Goal: Contribute content: Add original content to the website for others to see

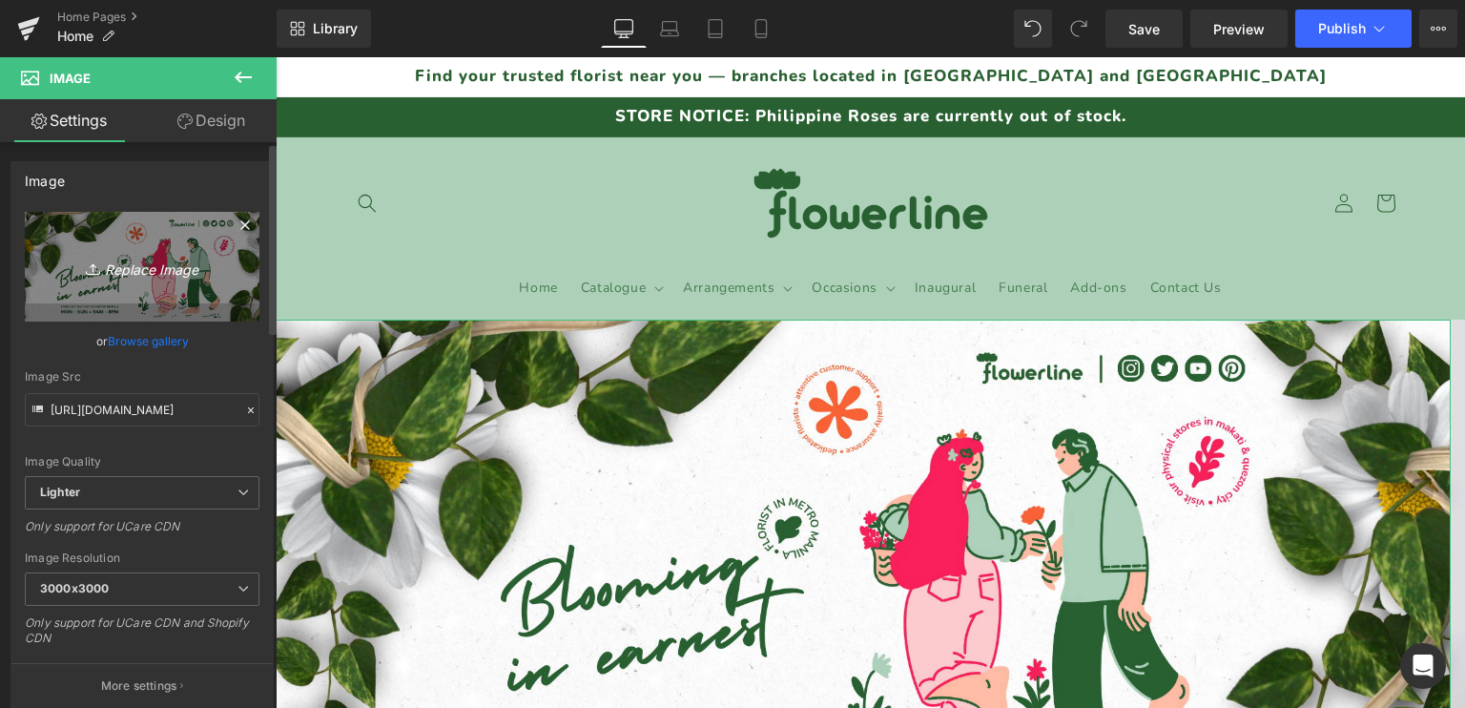
click at [158, 274] on icon "Replace Image" at bounding box center [142, 267] width 153 height 24
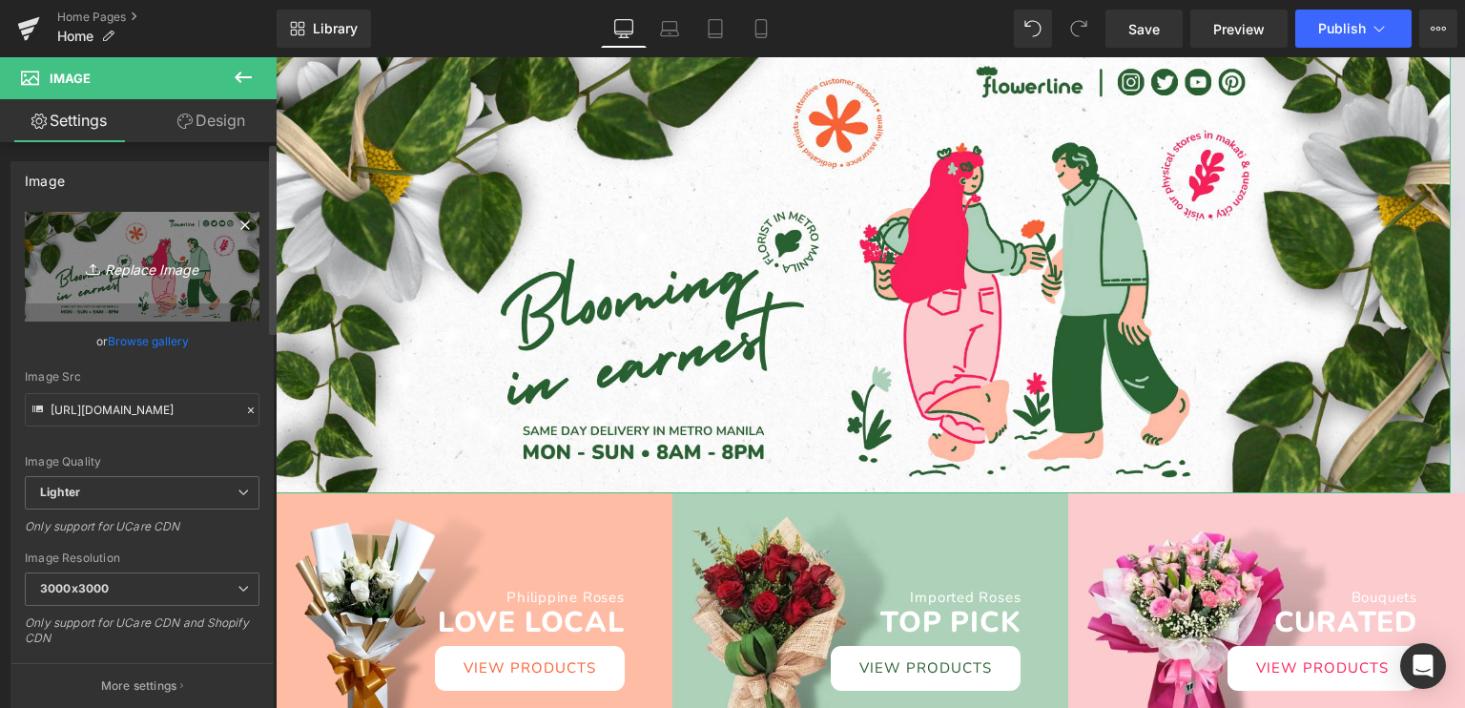
scroll to position [286, 0]
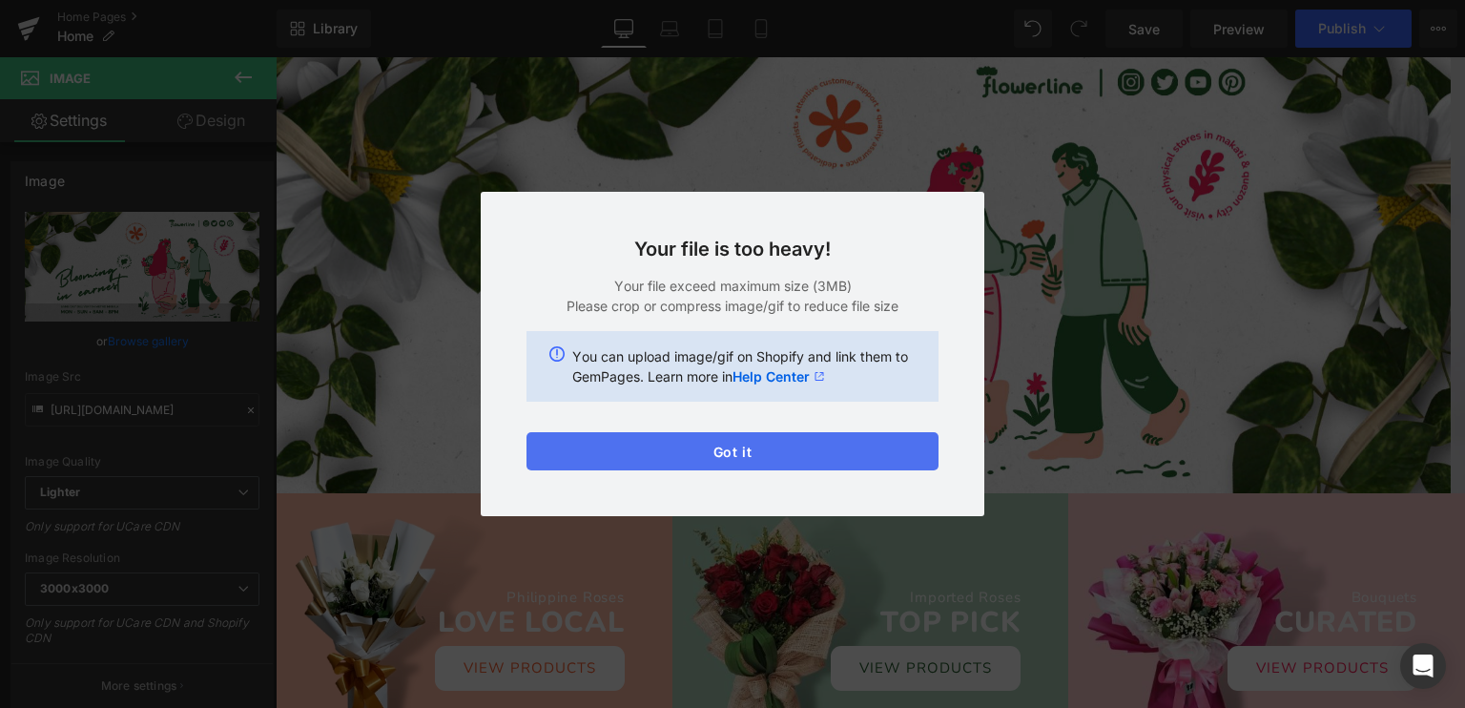
click at [753, 445] on button "Got it" at bounding box center [733, 451] width 412 height 38
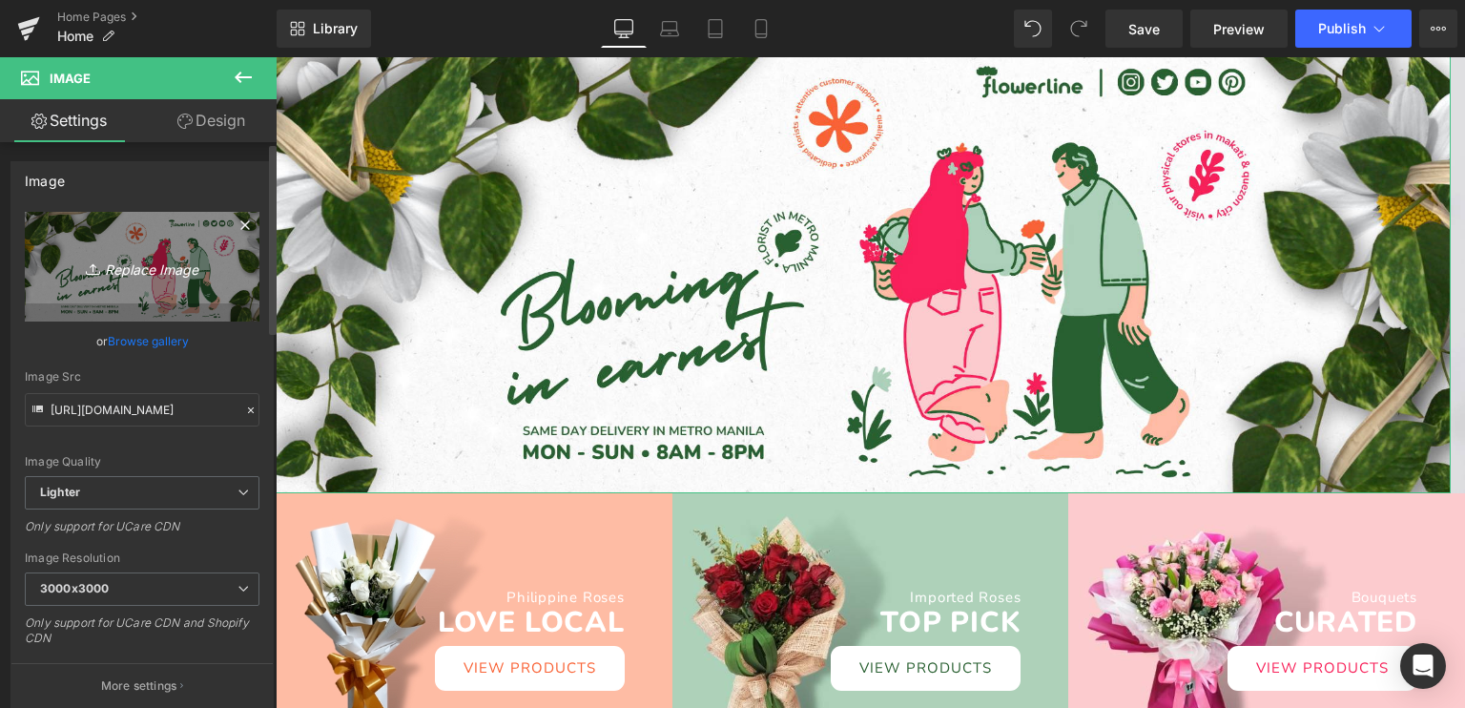
click at [135, 269] on icon "Replace Image" at bounding box center [142, 267] width 153 height 24
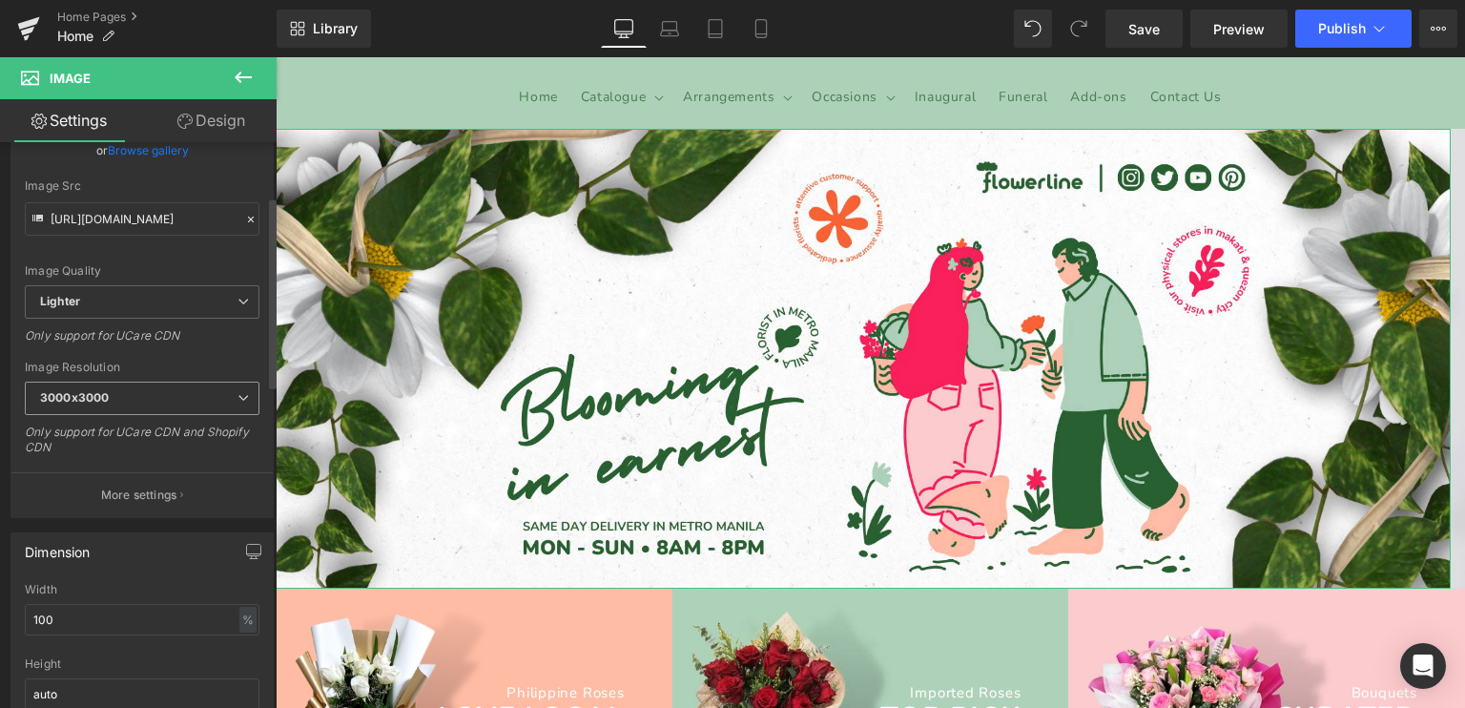
scroll to position [0, 0]
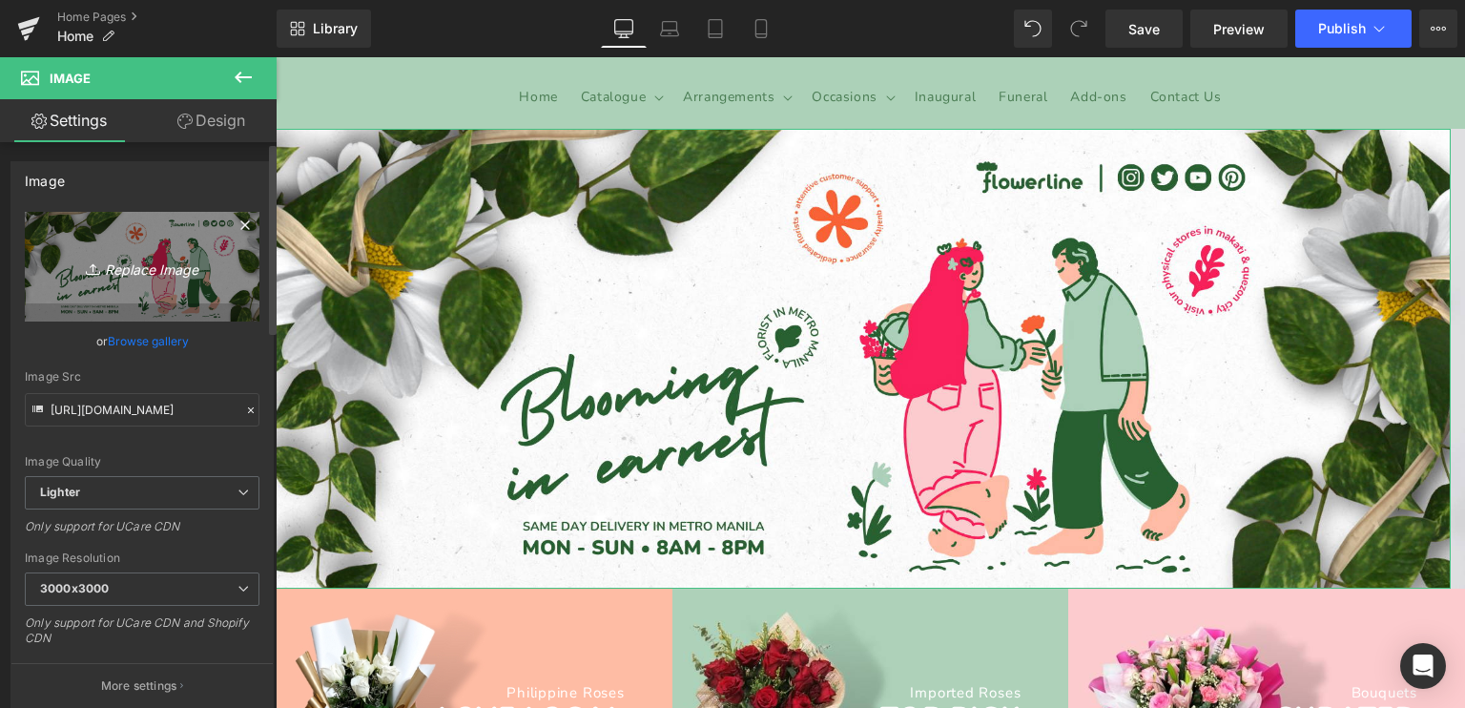
click at [172, 262] on icon "Replace Image" at bounding box center [142, 267] width 153 height 24
click at [147, 269] on icon "Replace Image" at bounding box center [142, 267] width 153 height 24
type input "C:\fakepath\FLWTemplate (1920 x 750 px).png"
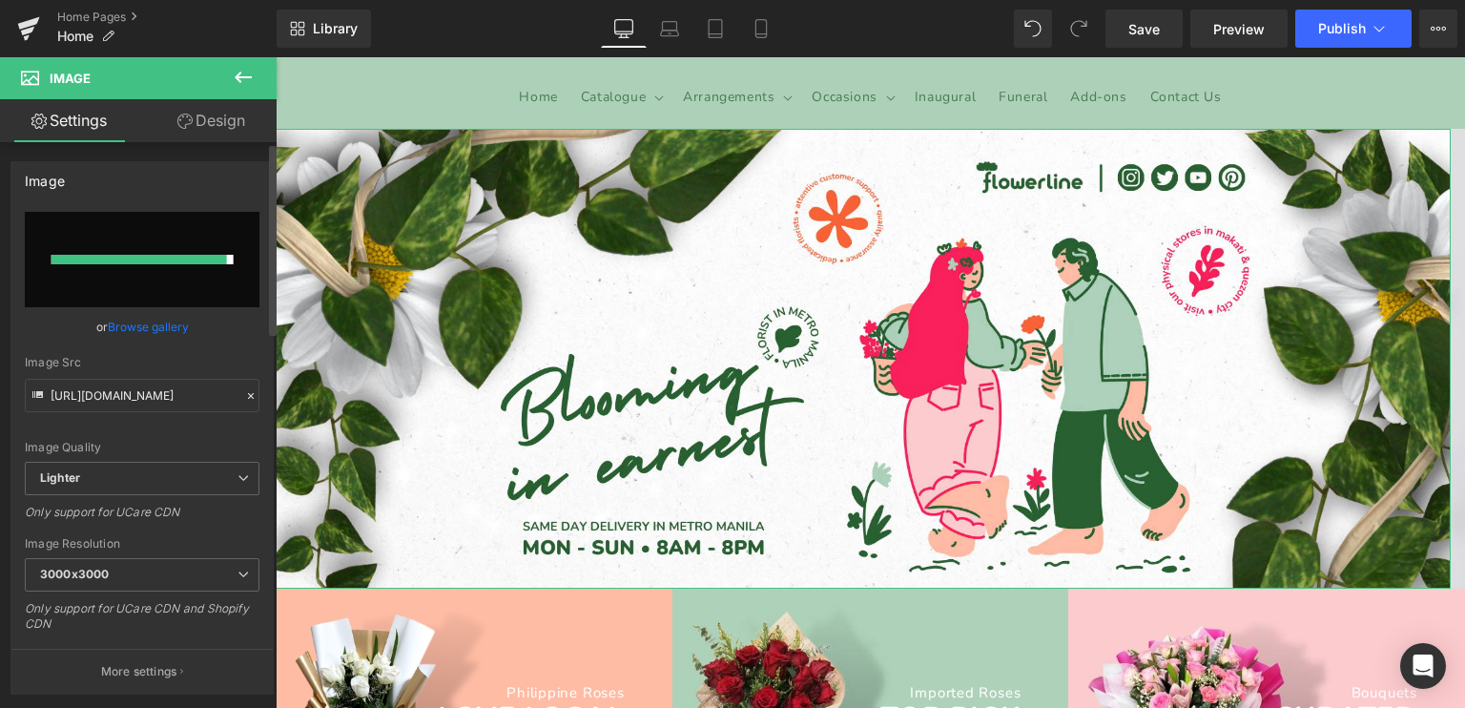
type input "[URL][DOMAIN_NAME]"
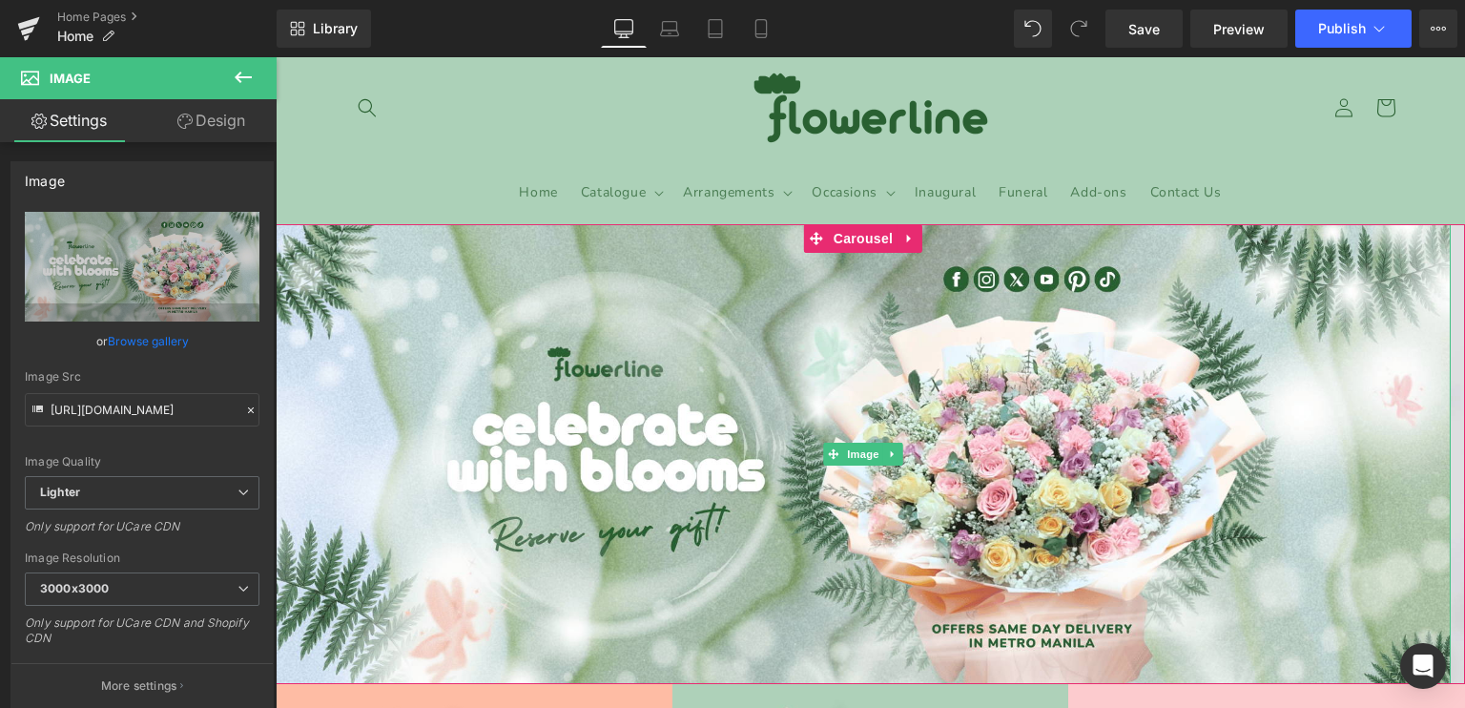
scroll to position [191, 0]
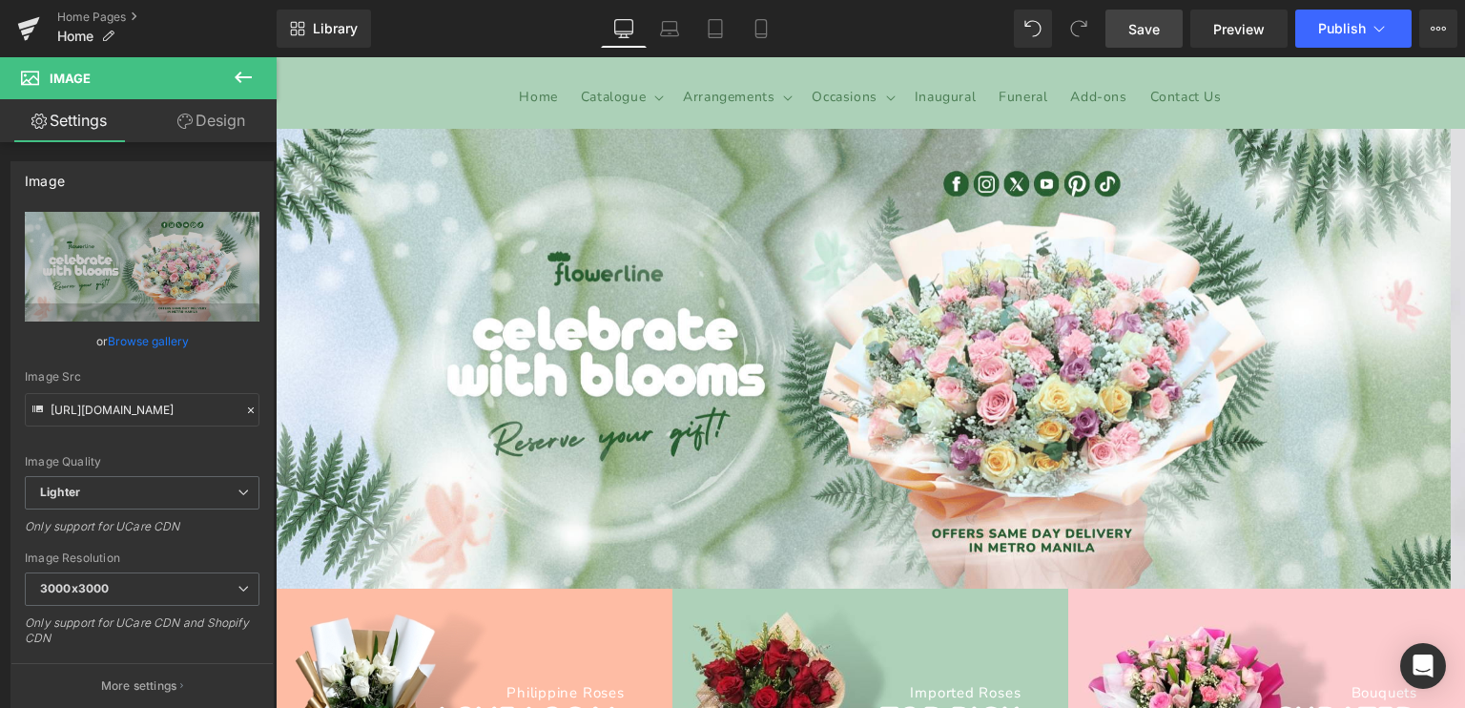
click at [1163, 26] on link "Save" at bounding box center [1144, 29] width 77 height 38
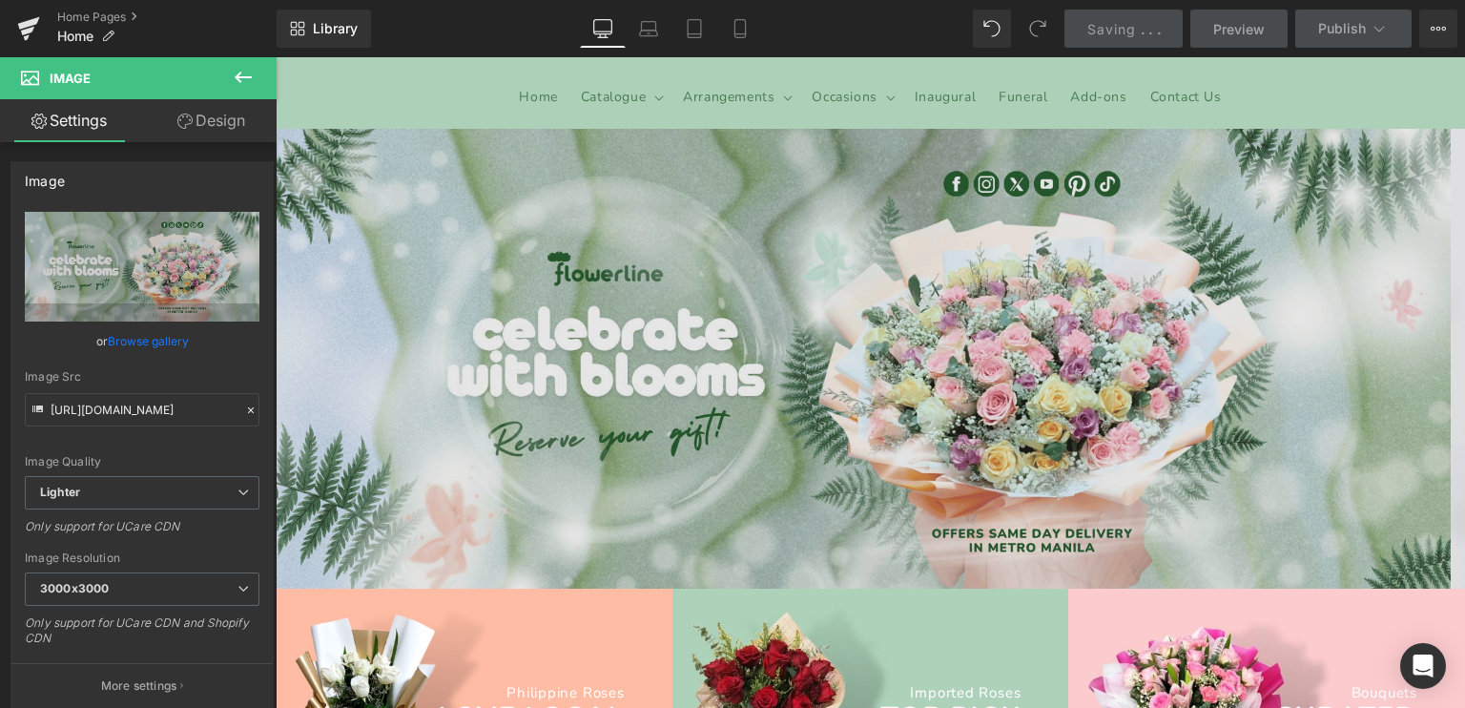
scroll to position [0, 0]
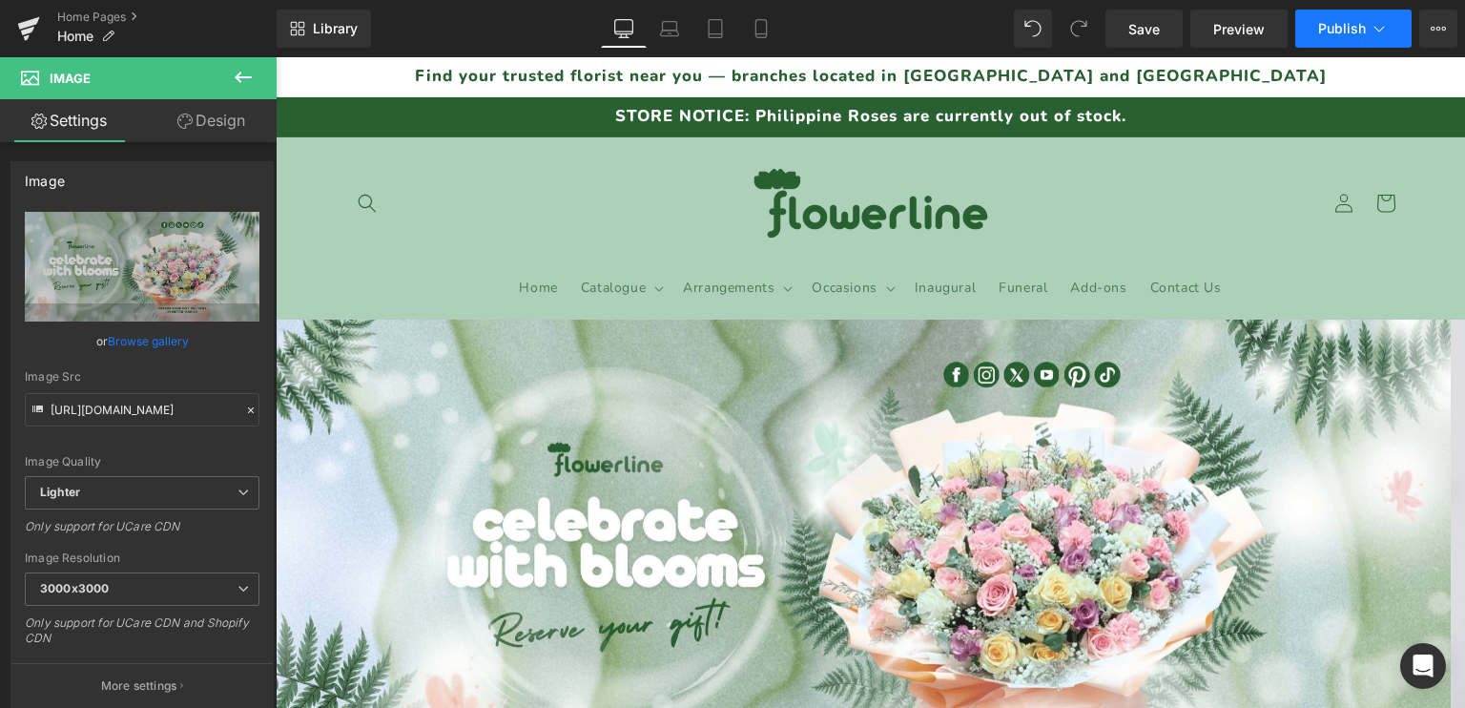
click at [1324, 32] on span "Publish" at bounding box center [1342, 28] width 48 height 15
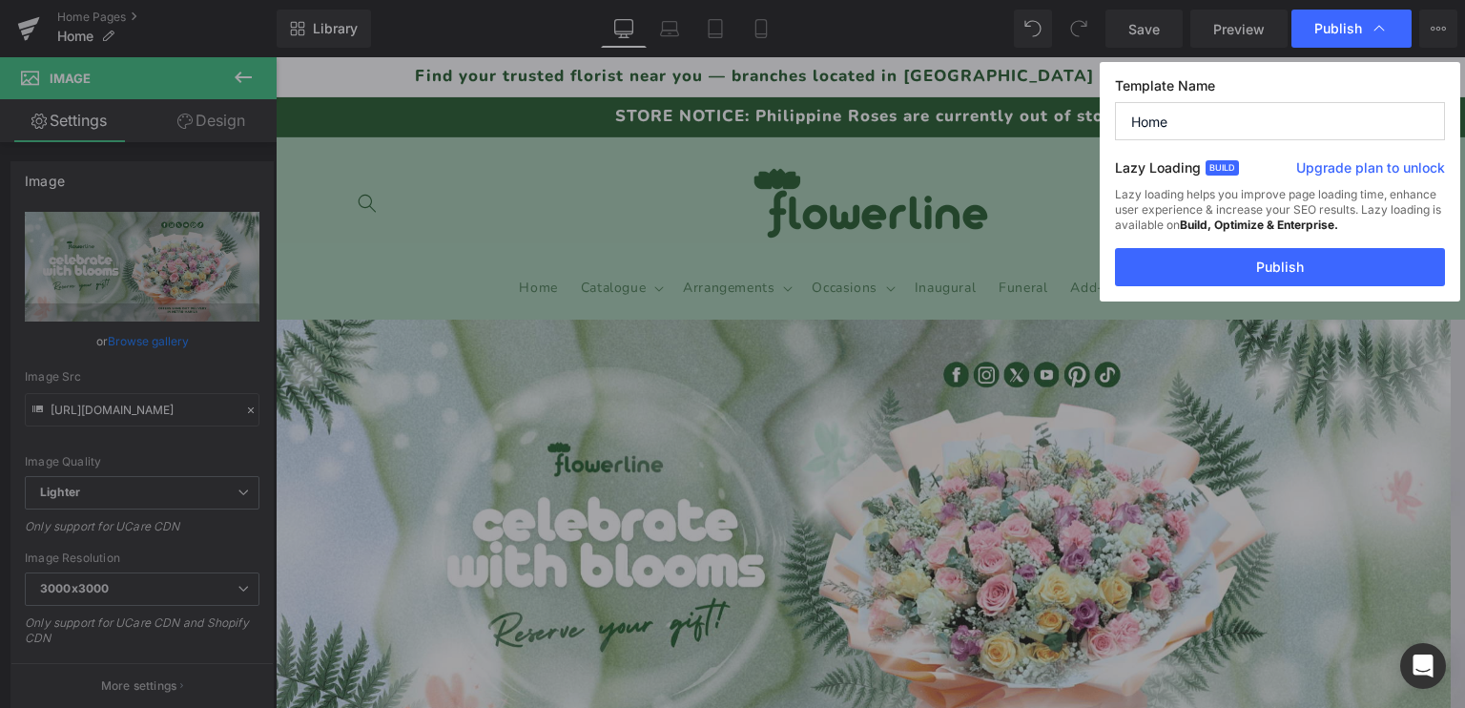
drag, startPoint x: 991, startPoint y: 75, endPoint x: 1332, endPoint y: 23, distance: 344.6
click at [1332, 23] on span "Publish" at bounding box center [1339, 28] width 48 height 17
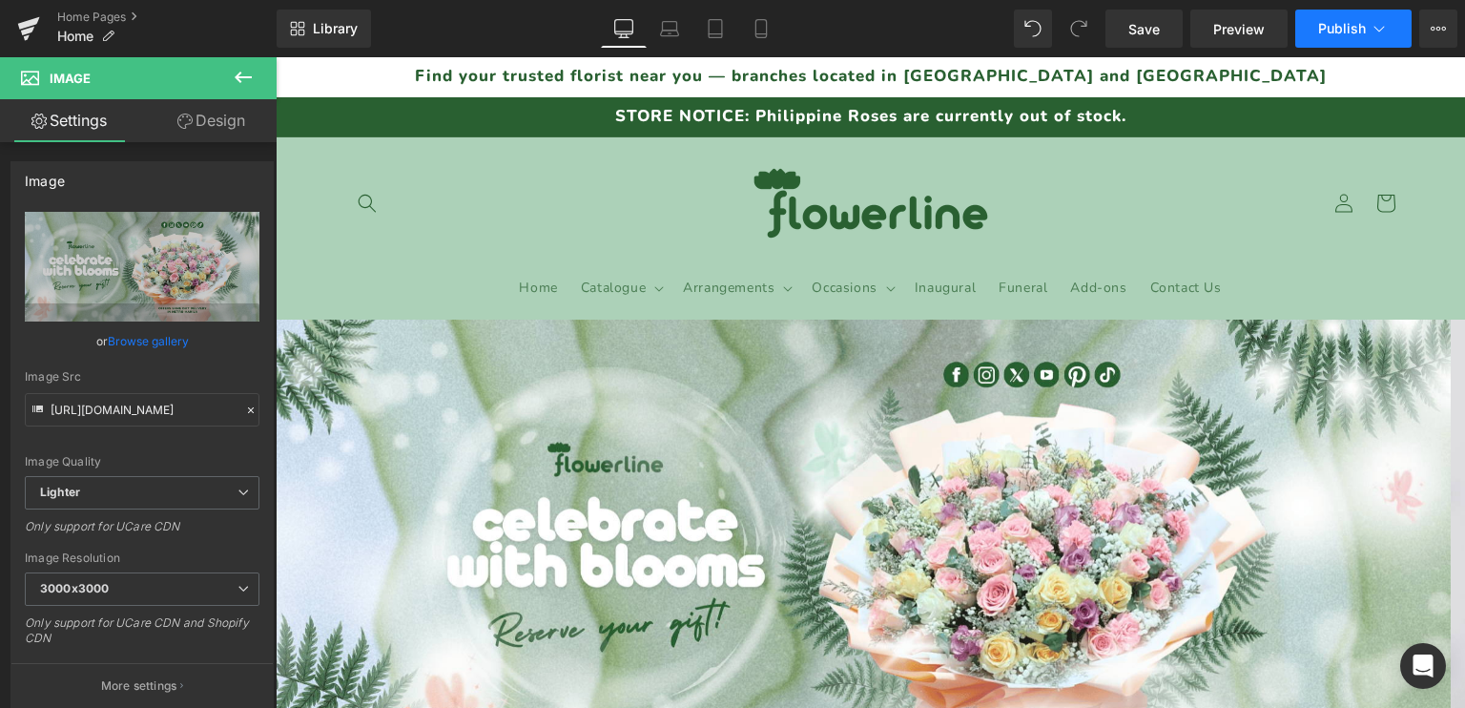
click at [1320, 31] on span "Publish" at bounding box center [1342, 28] width 48 height 15
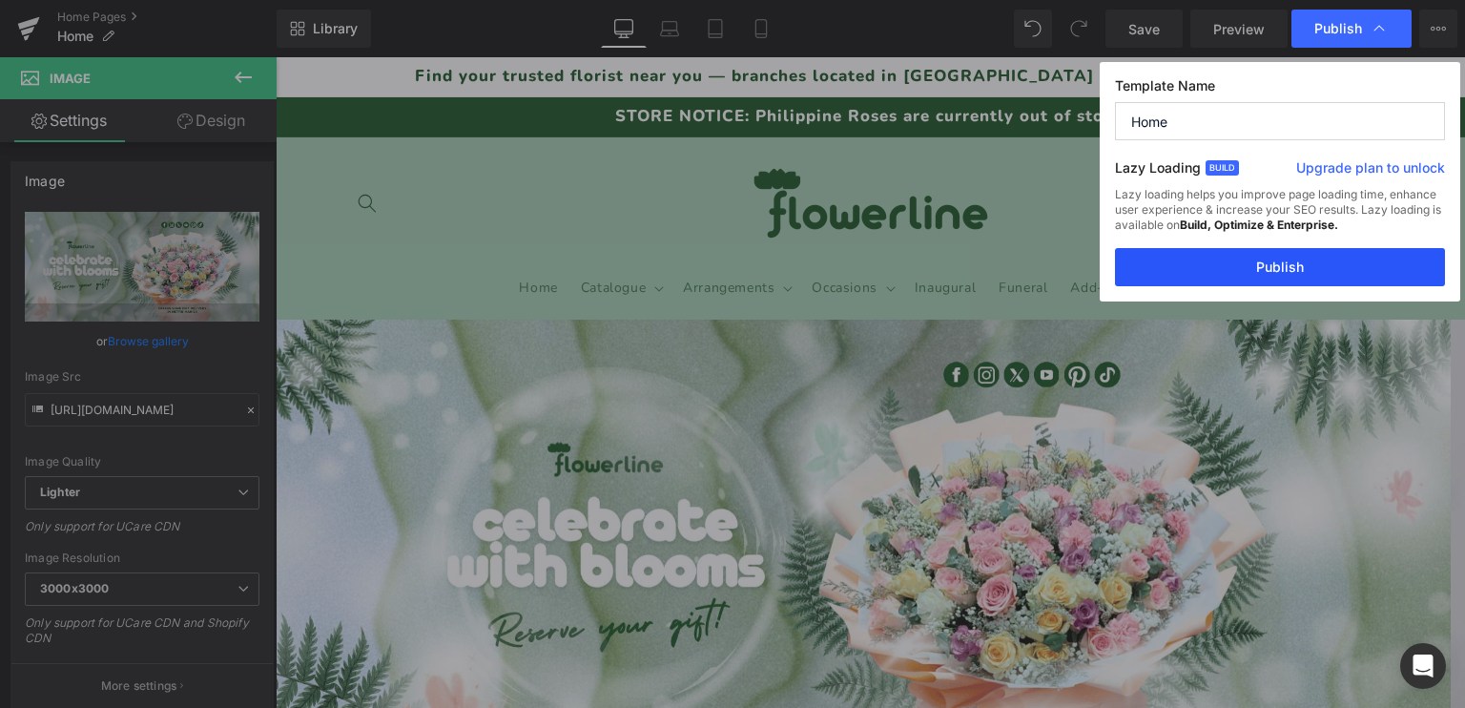
click at [1252, 261] on button "Publish" at bounding box center [1280, 267] width 330 height 38
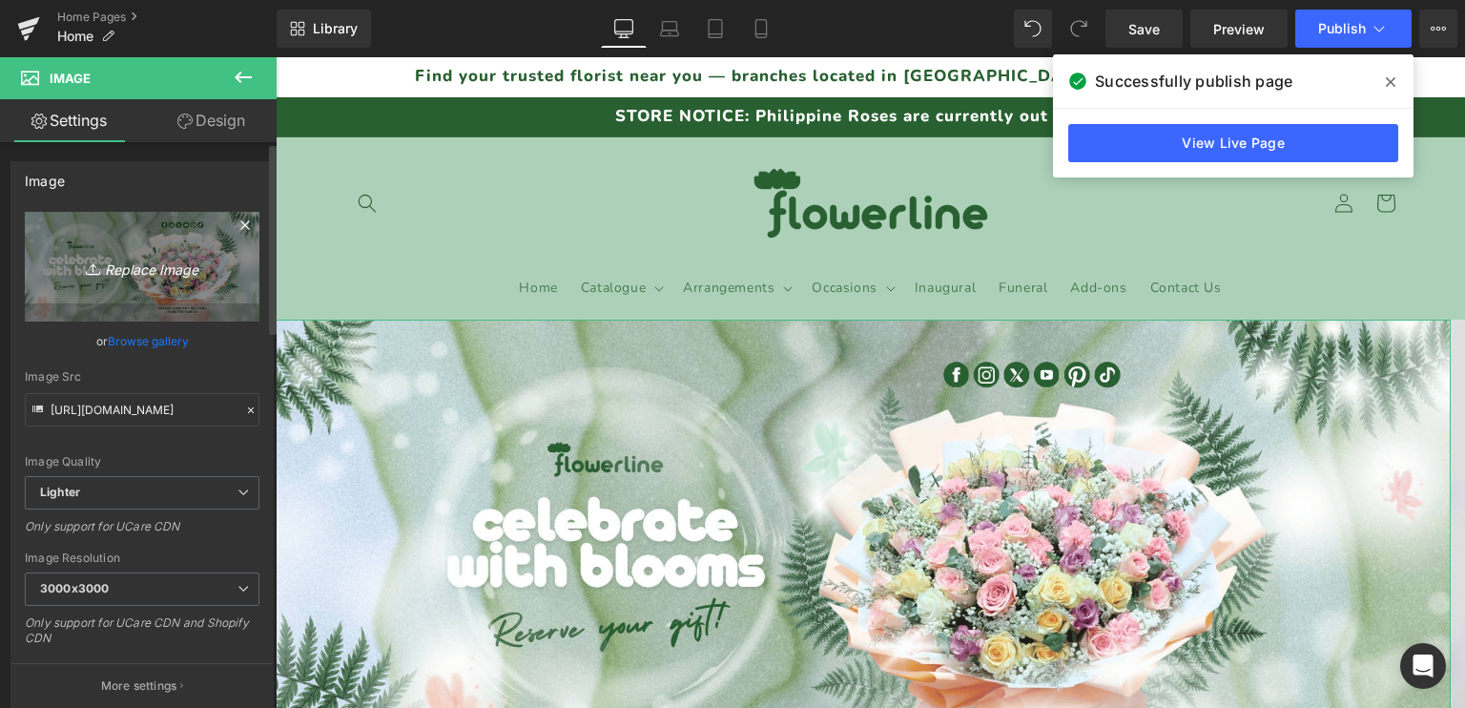
click at [122, 273] on icon "Replace Image" at bounding box center [142, 267] width 153 height 24
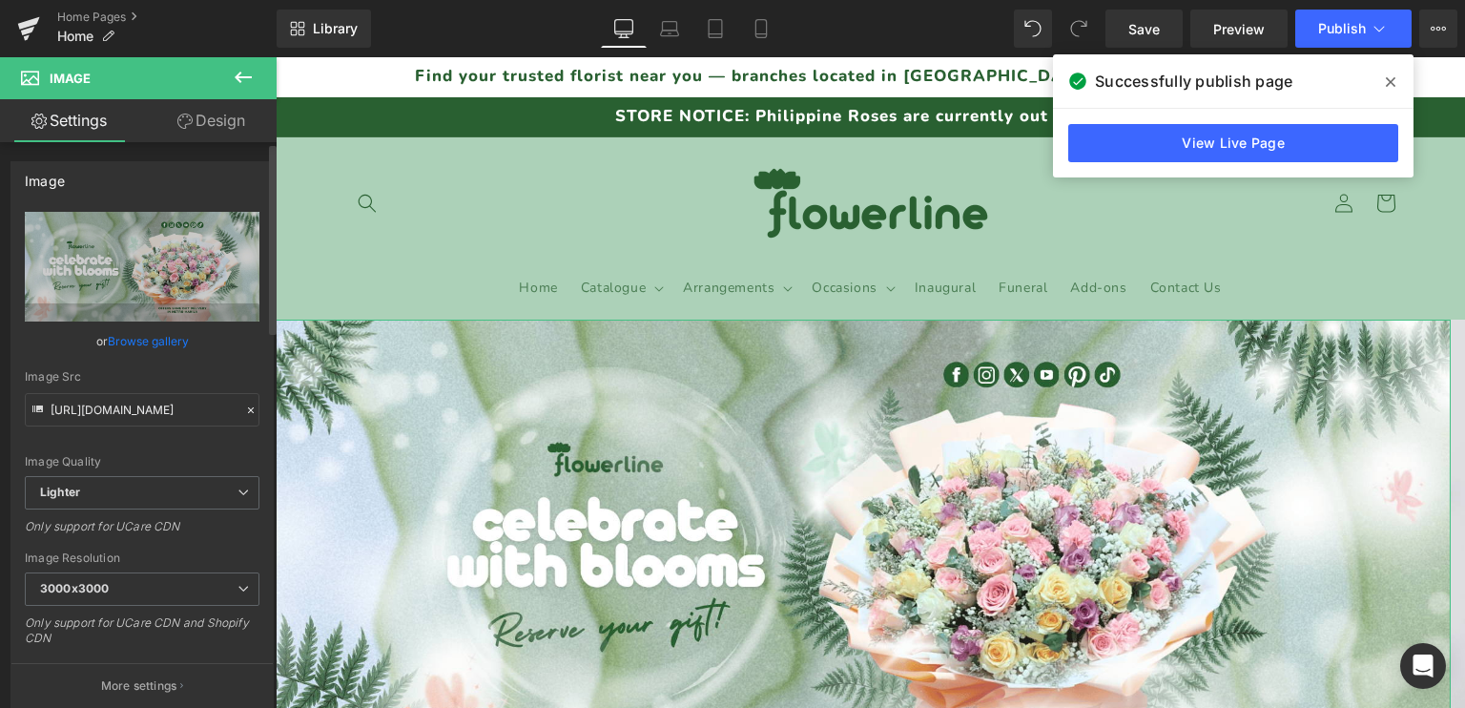
click at [148, 354] on link "Browse gallery" at bounding box center [148, 340] width 81 height 33
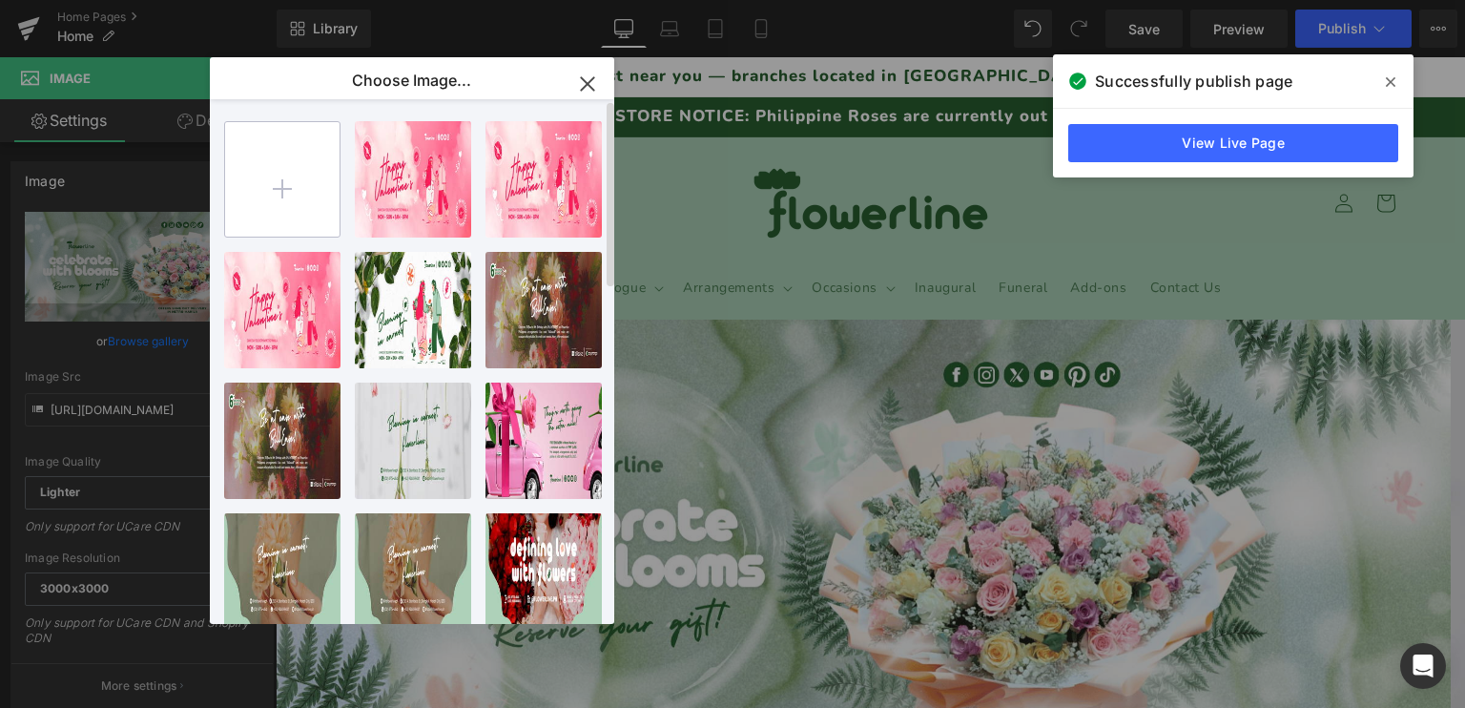
click at [287, 179] on input "file" at bounding box center [282, 179] width 114 height 114
type input "C:\fakepath\FLWTemplate_(1920 x 750 px).png"
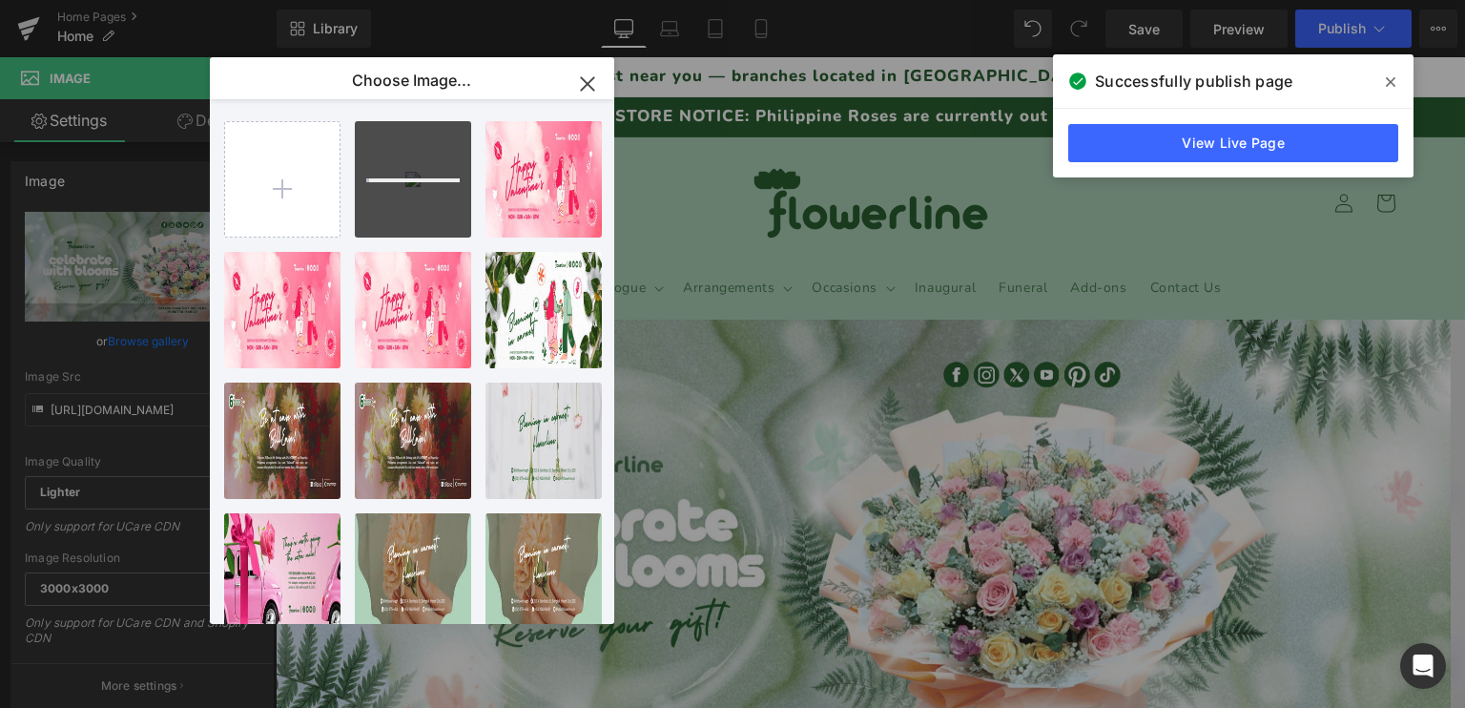
click at [1390, 85] on icon at bounding box center [1391, 81] width 10 height 15
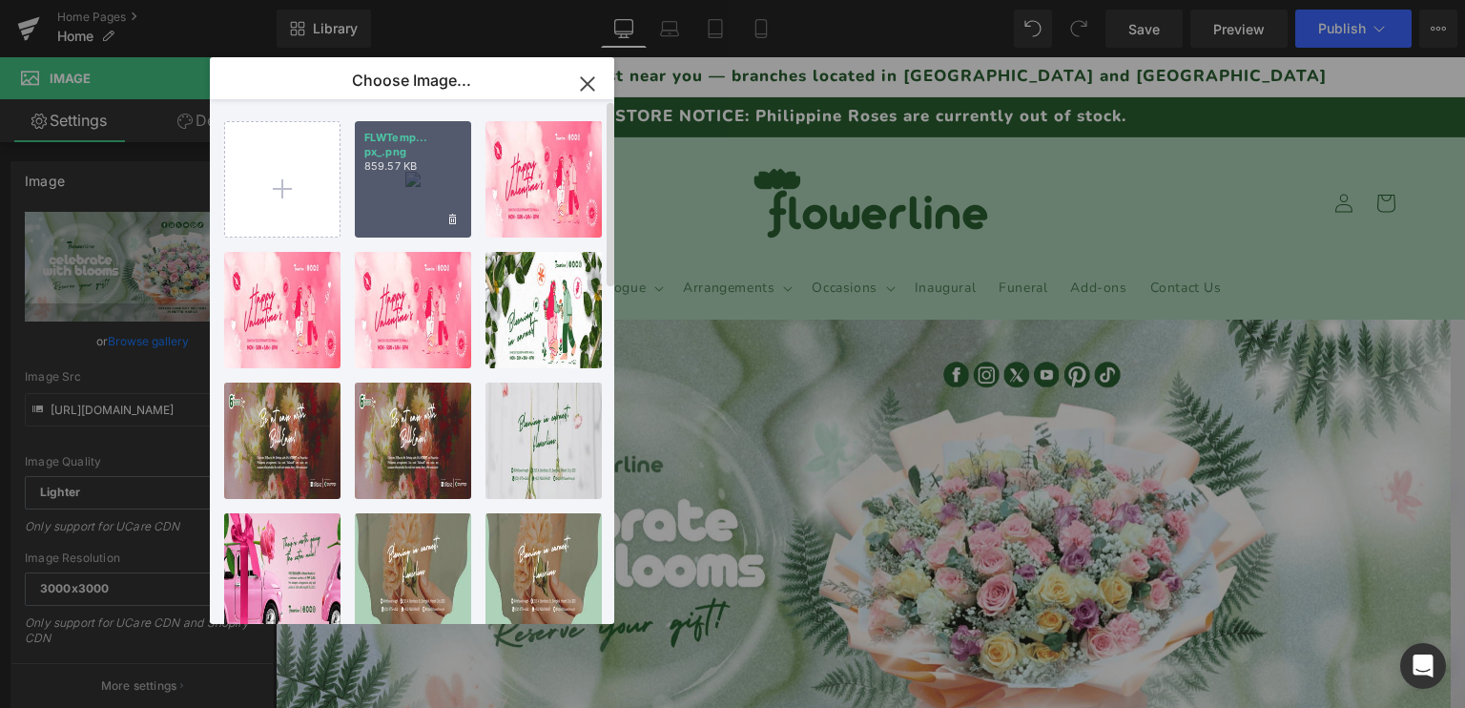
click at [416, 142] on p "FLWTemp... px_.png" at bounding box center [412, 145] width 97 height 29
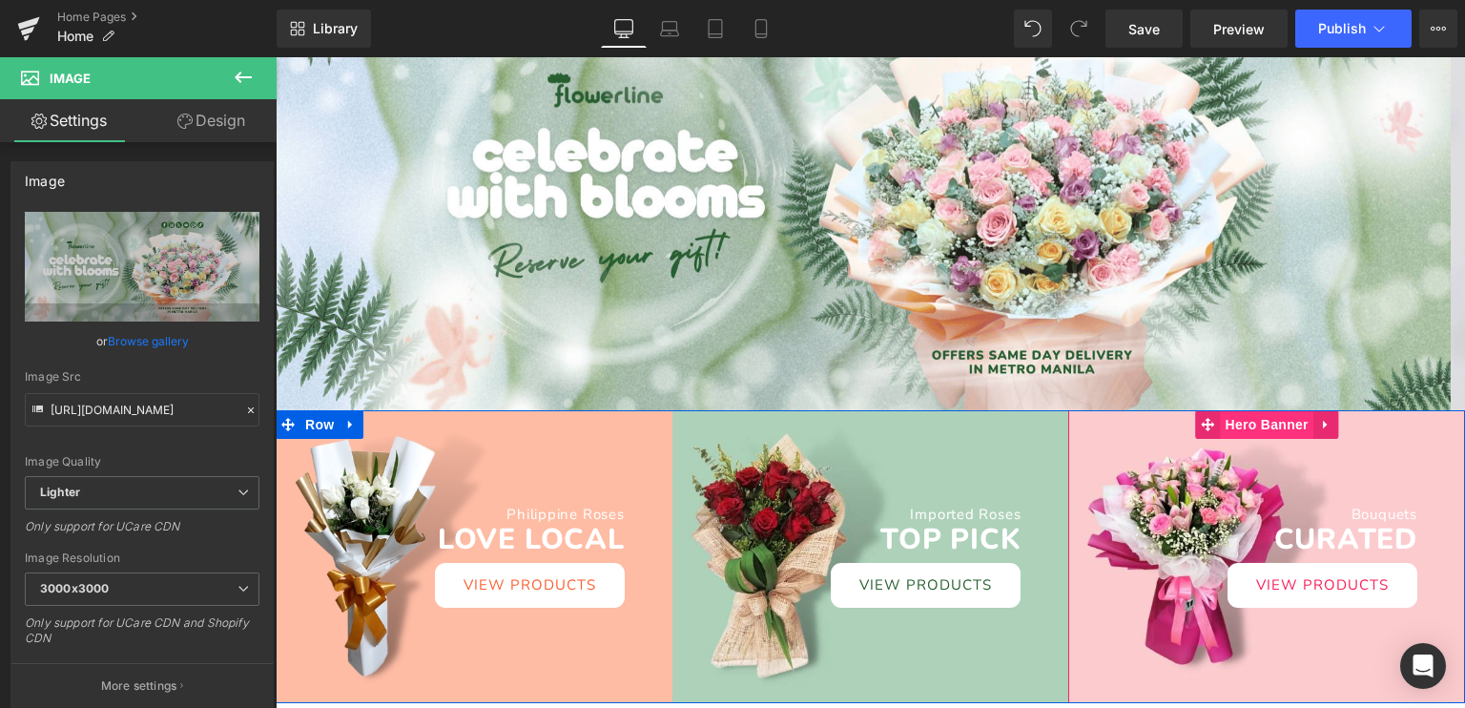
scroll to position [191, 0]
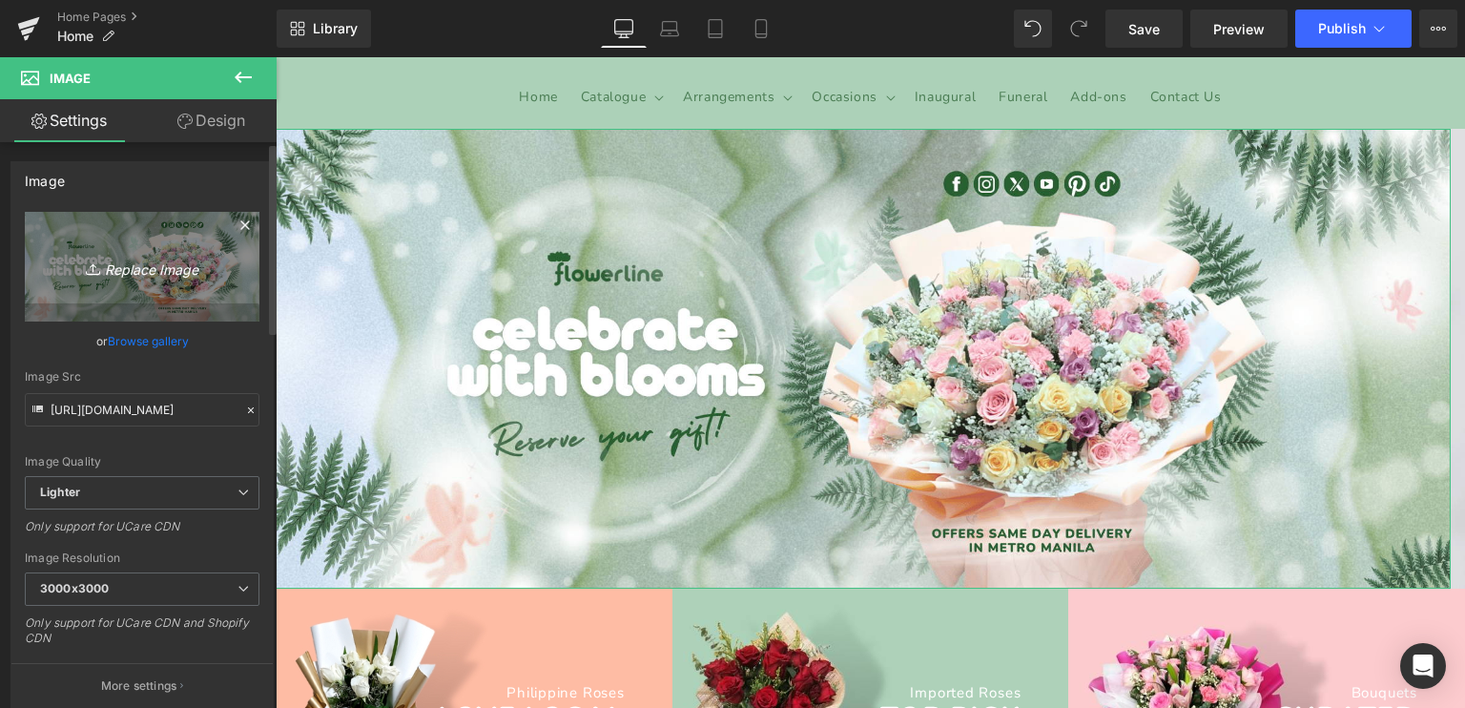
click at [140, 264] on icon "Replace Image" at bounding box center [142, 267] width 153 height 24
type input "C:\fakepath\FLWTemplate_(1920 x 750 px).png"
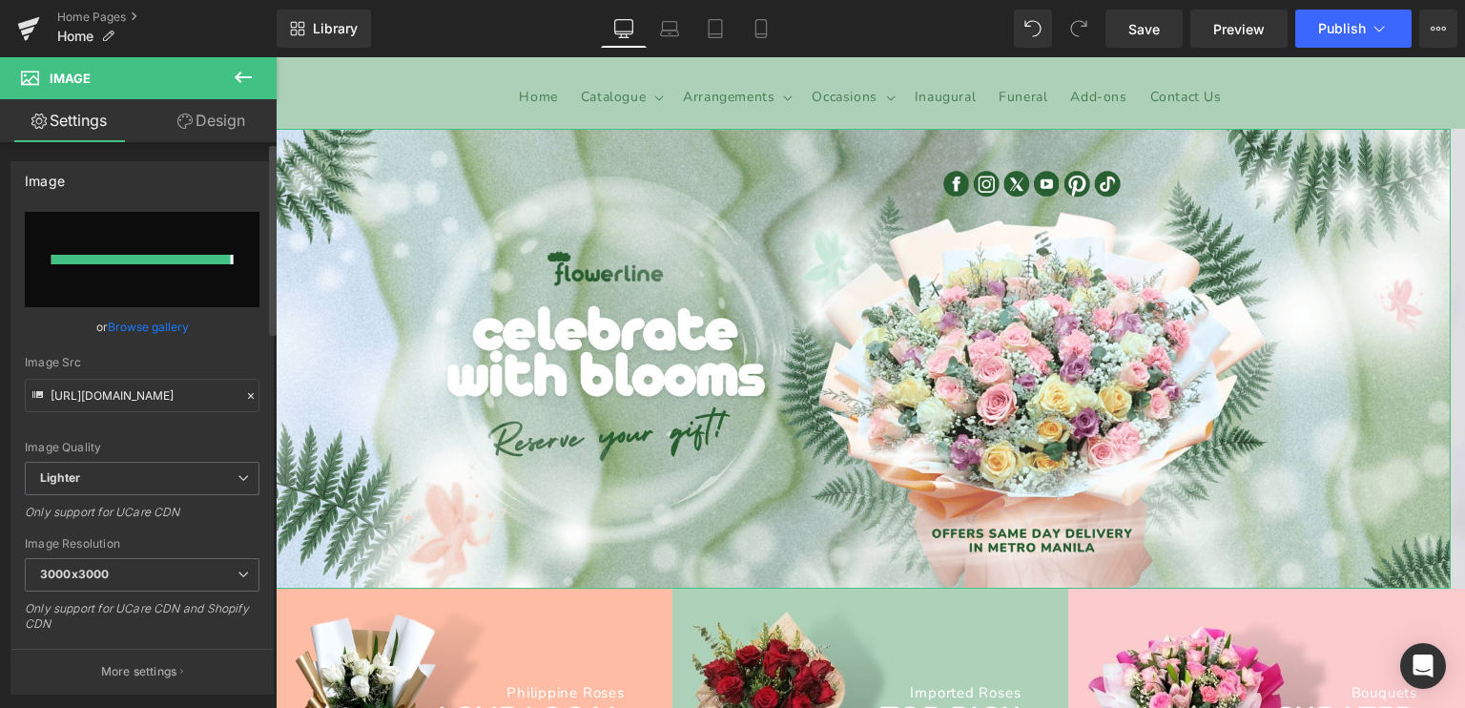
type input "[URL][DOMAIN_NAME]"
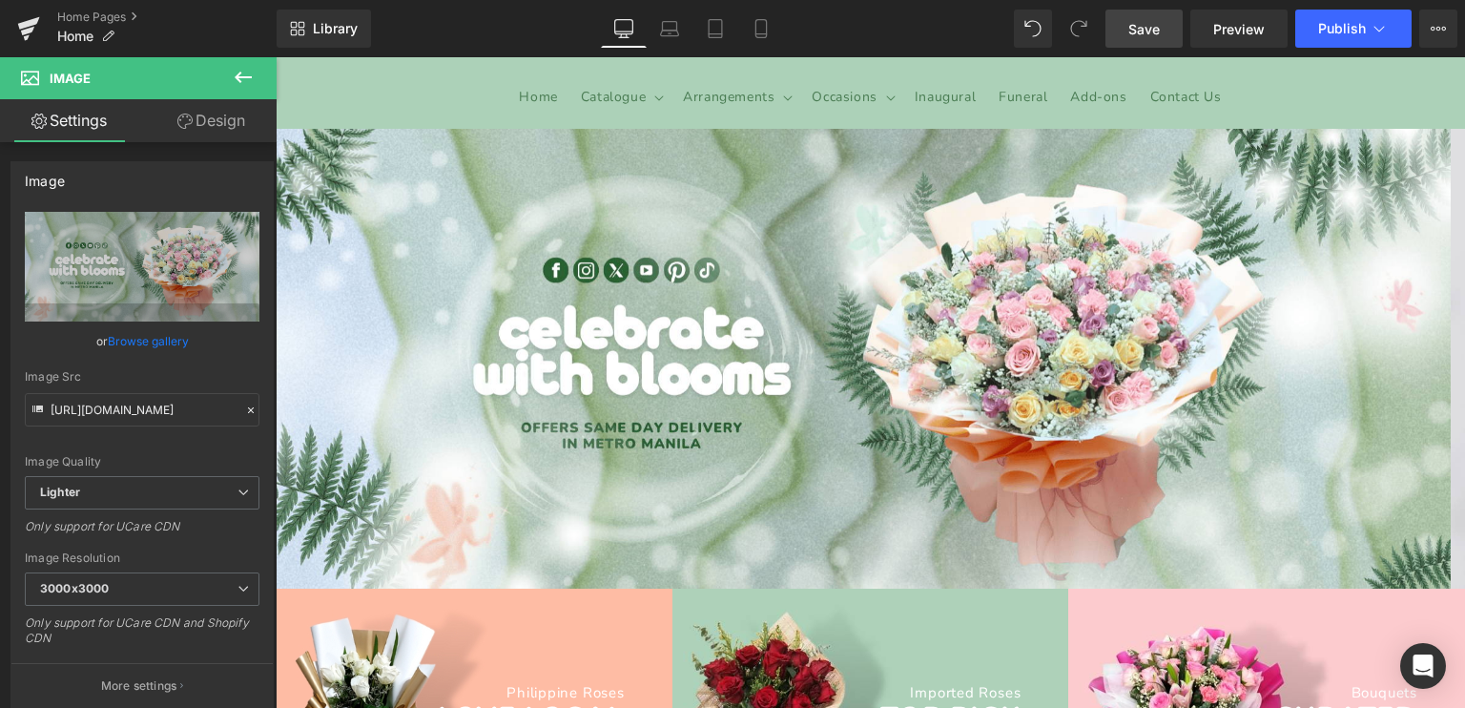
click at [1167, 22] on link "Save" at bounding box center [1144, 29] width 77 height 38
click at [1324, 33] on span "Publish" at bounding box center [1342, 28] width 48 height 15
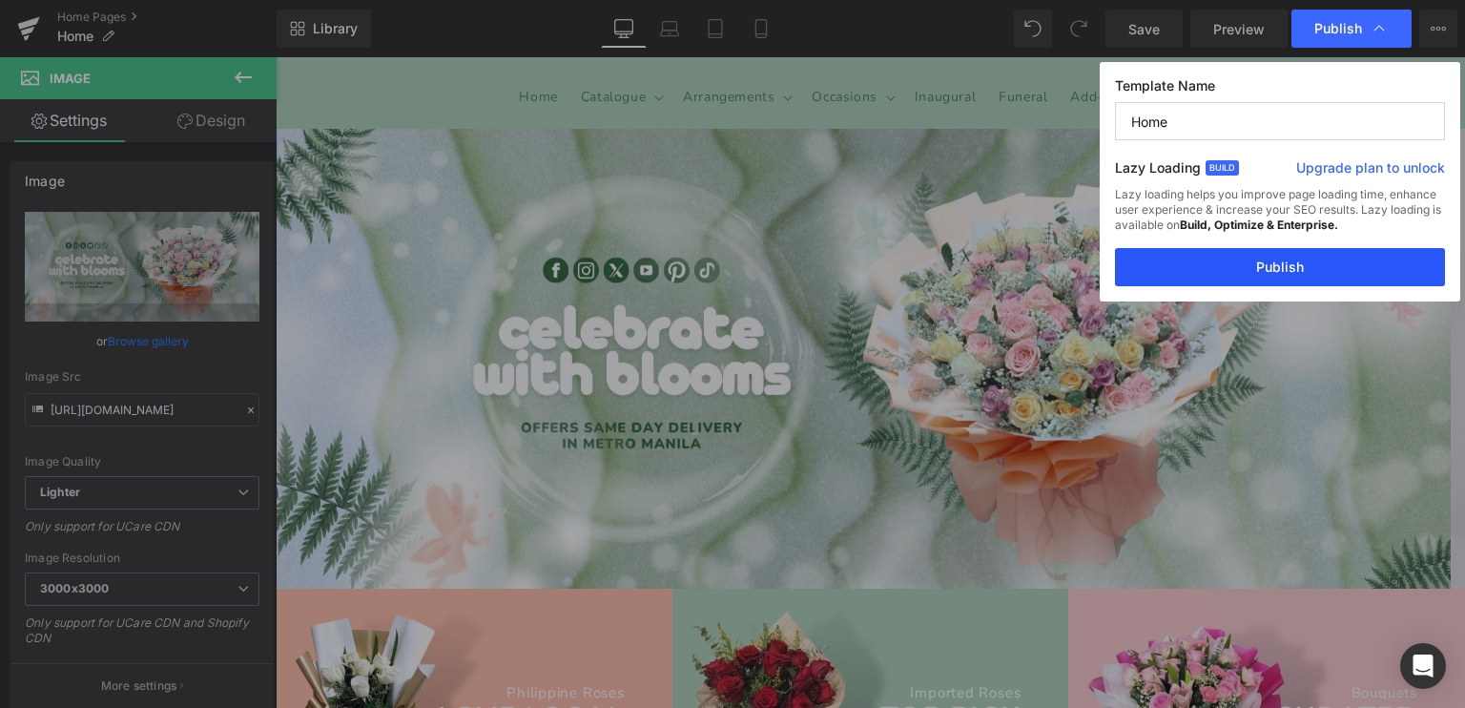
click at [1216, 262] on button "Publish" at bounding box center [1280, 267] width 330 height 38
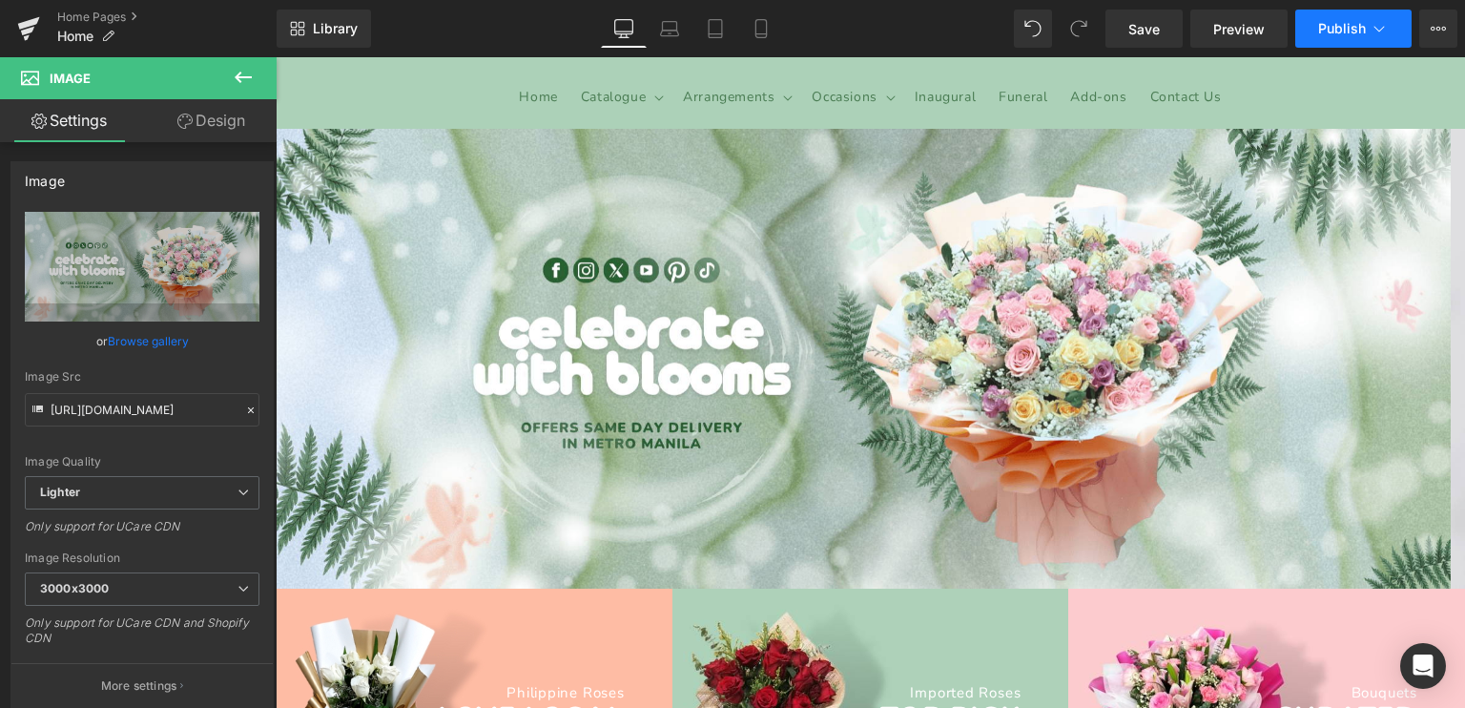
click at [1345, 34] on span "Publish" at bounding box center [1342, 28] width 48 height 15
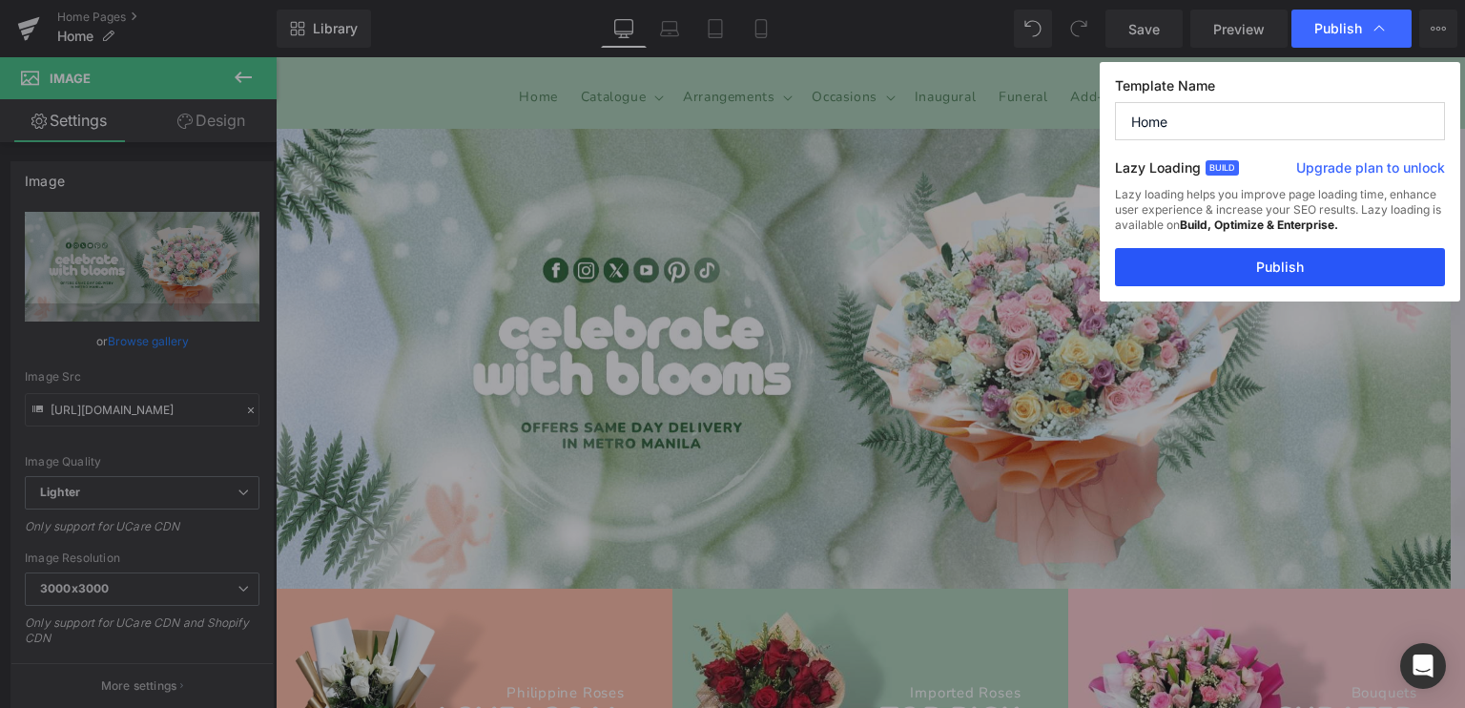
click at [1198, 260] on button "Publish" at bounding box center [1280, 267] width 330 height 38
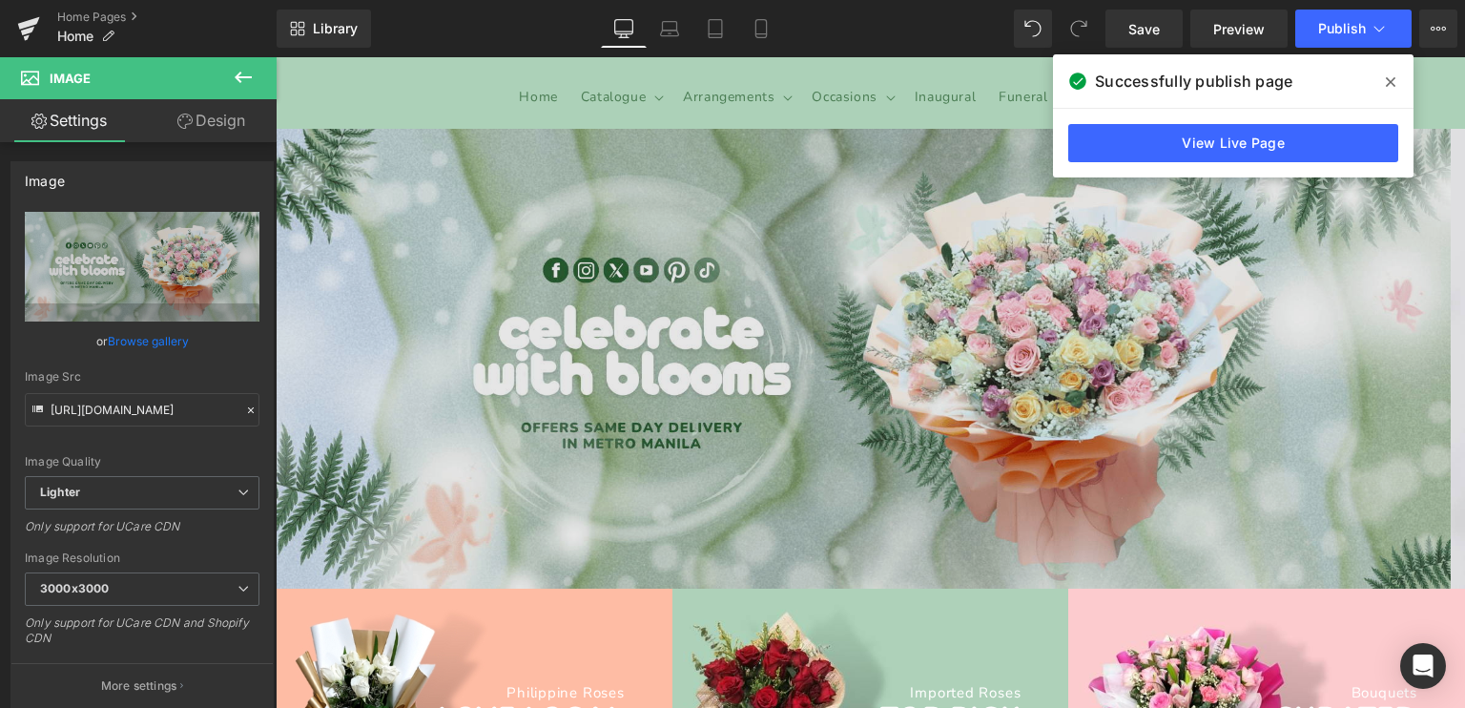
click at [723, 238] on img at bounding box center [863, 358] width 1175 height 459
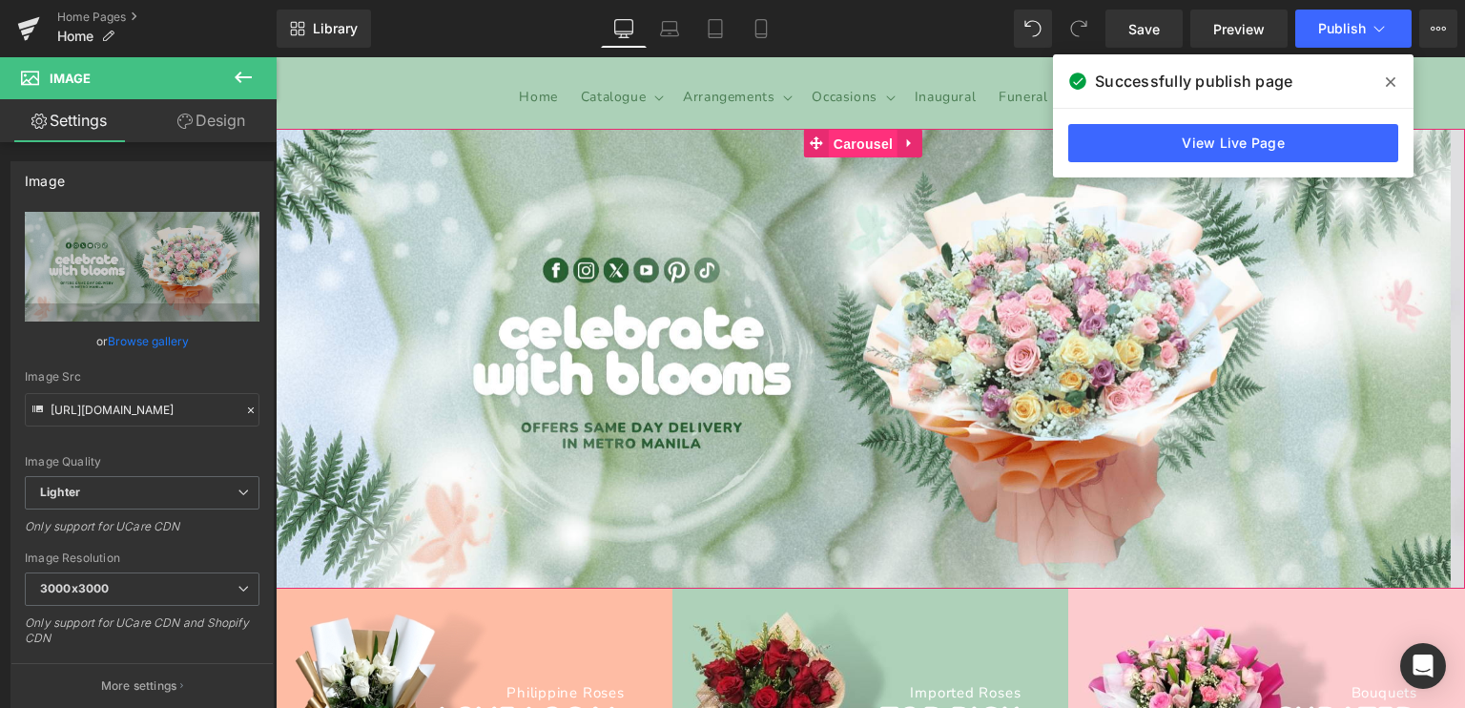
click at [843, 146] on span "Carousel" at bounding box center [863, 144] width 69 height 29
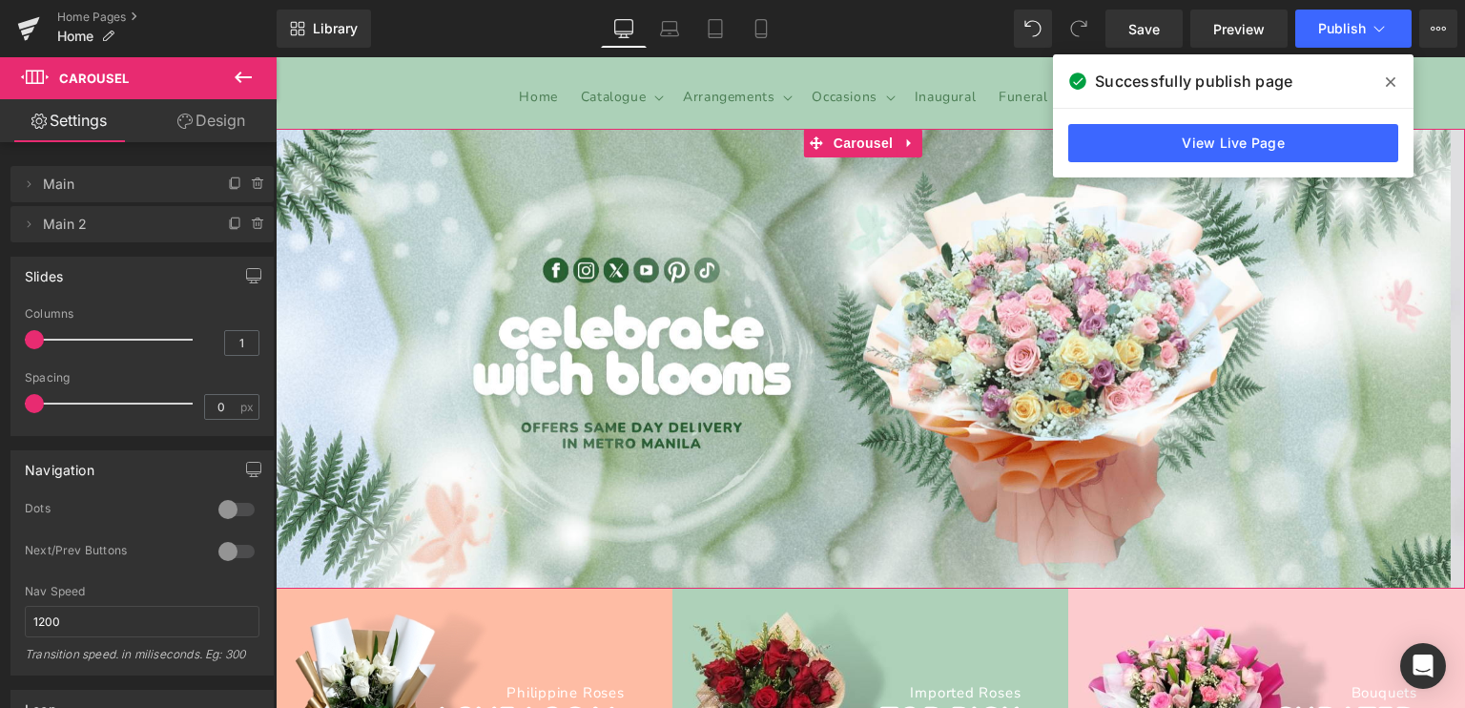
click at [207, 112] on link "Design" at bounding box center [211, 120] width 138 height 43
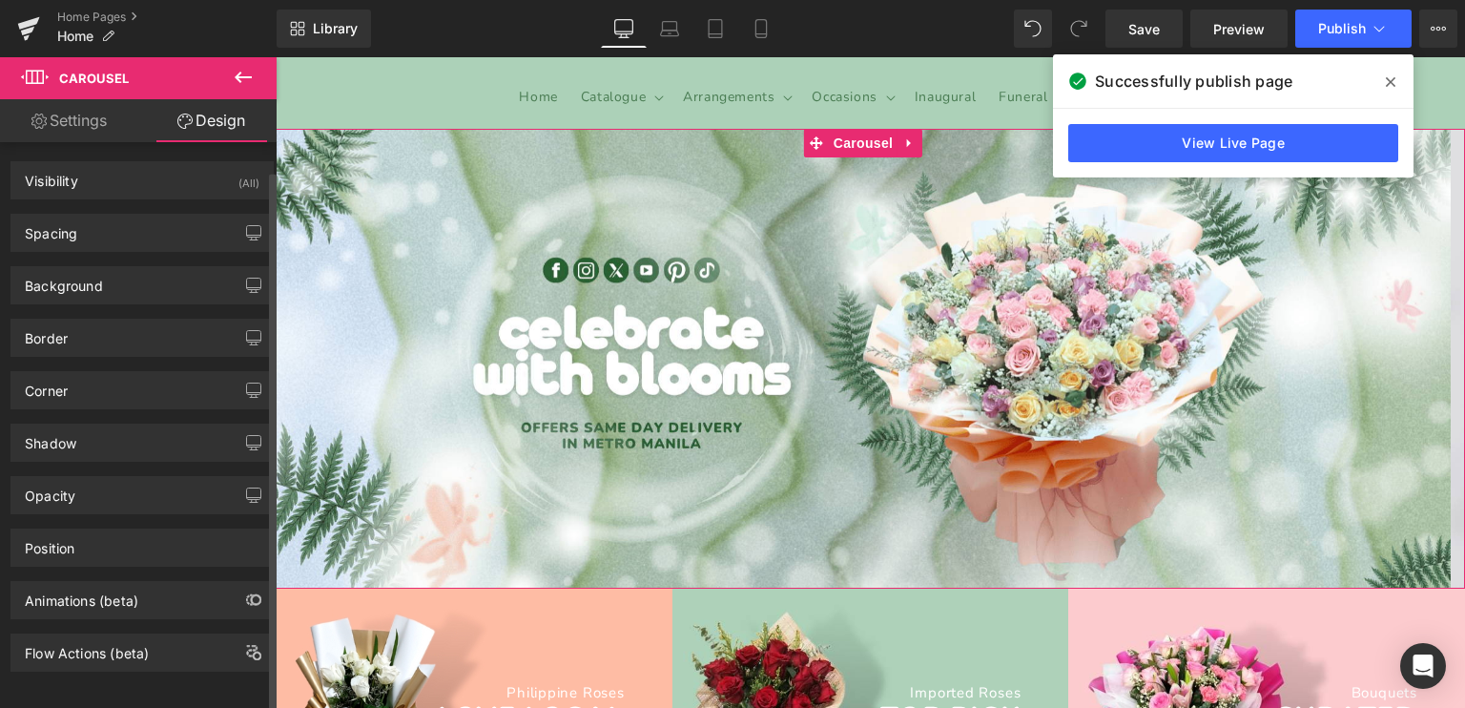
scroll to position [12, 0]
click at [88, 579] on div "Animations (beta)" at bounding box center [82, 592] width 114 height 27
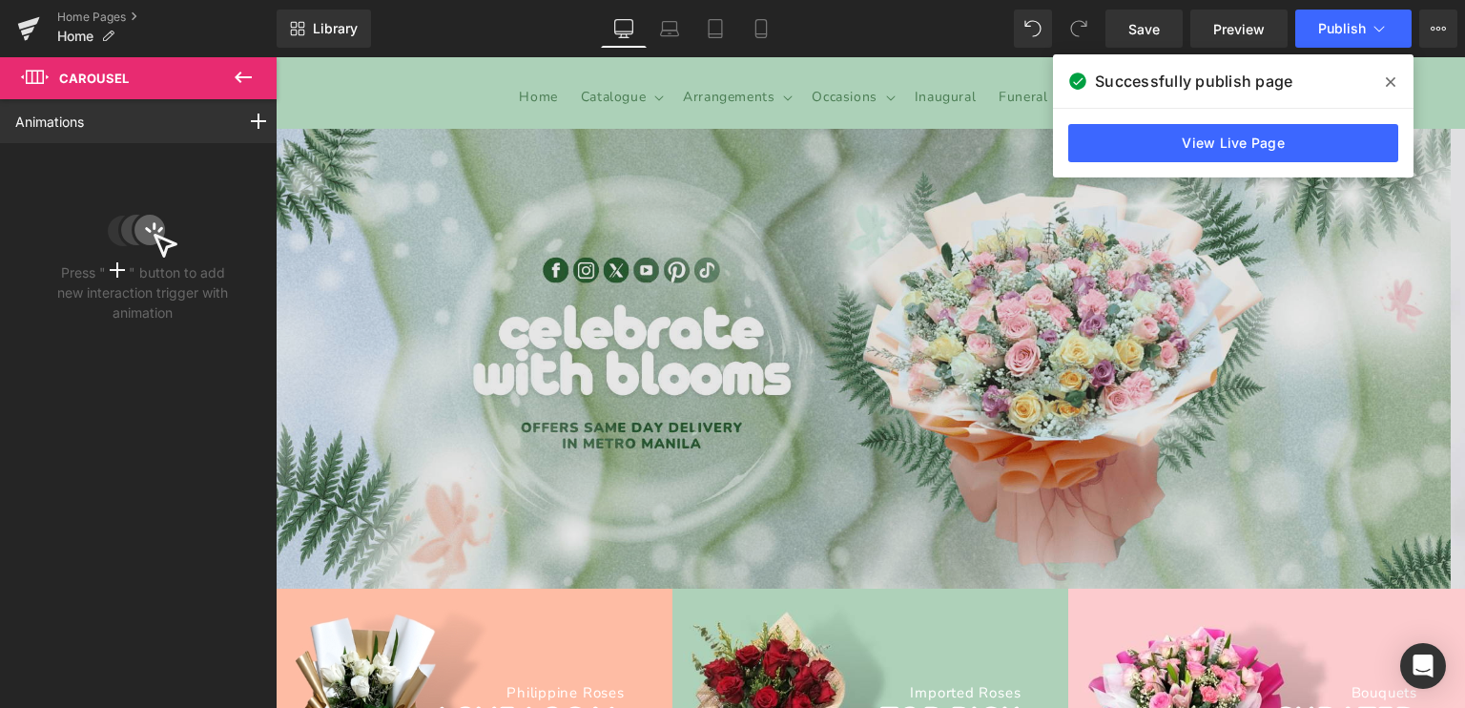
click at [633, 184] on img at bounding box center [863, 358] width 1175 height 459
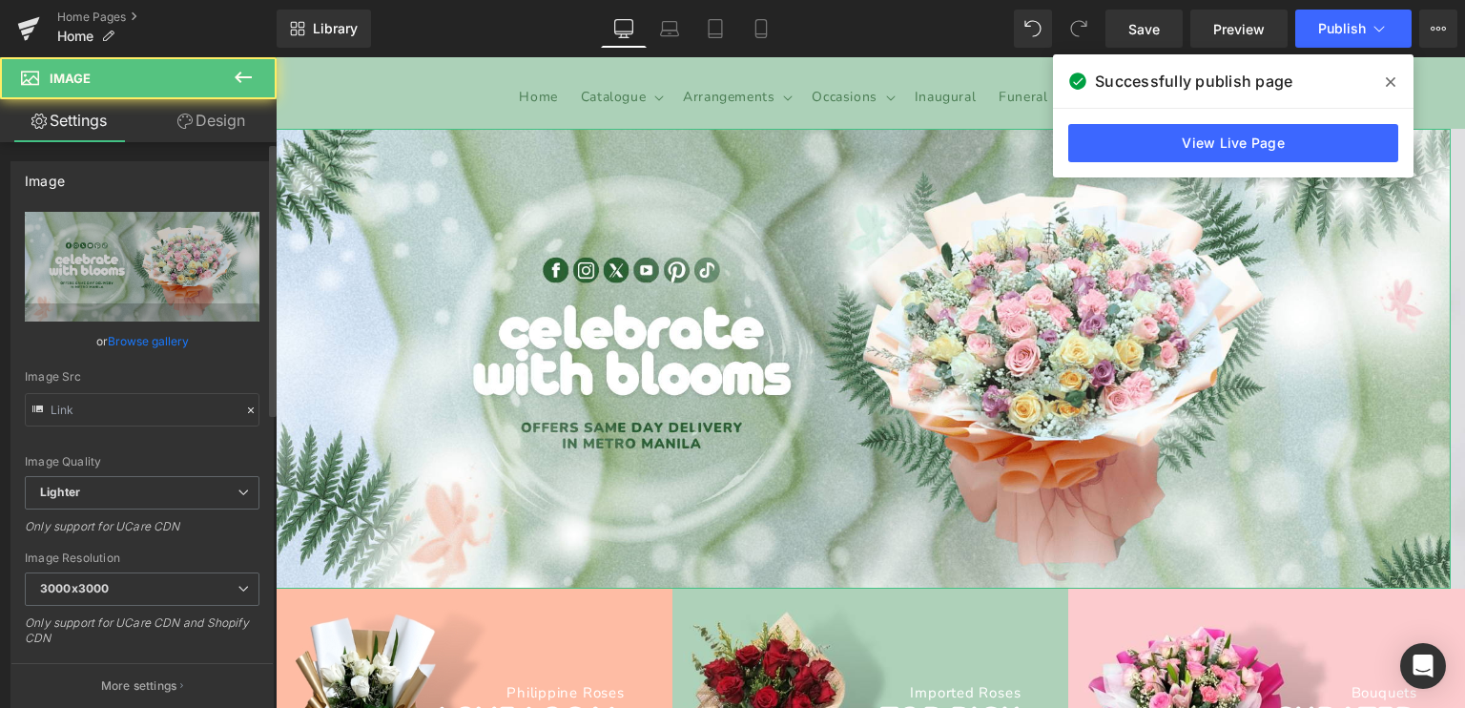
type input "[URL][DOMAIN_NAME]"
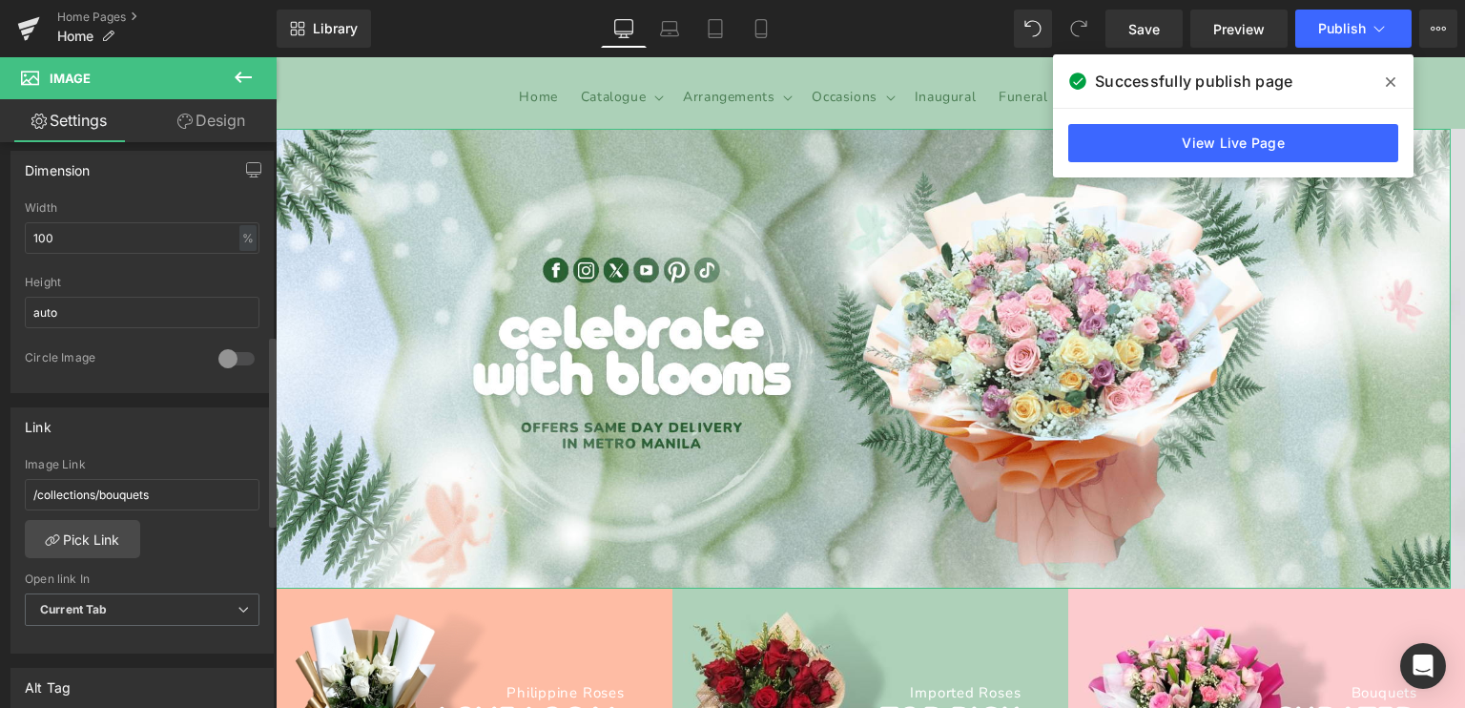
scroll to position [1049, 0]
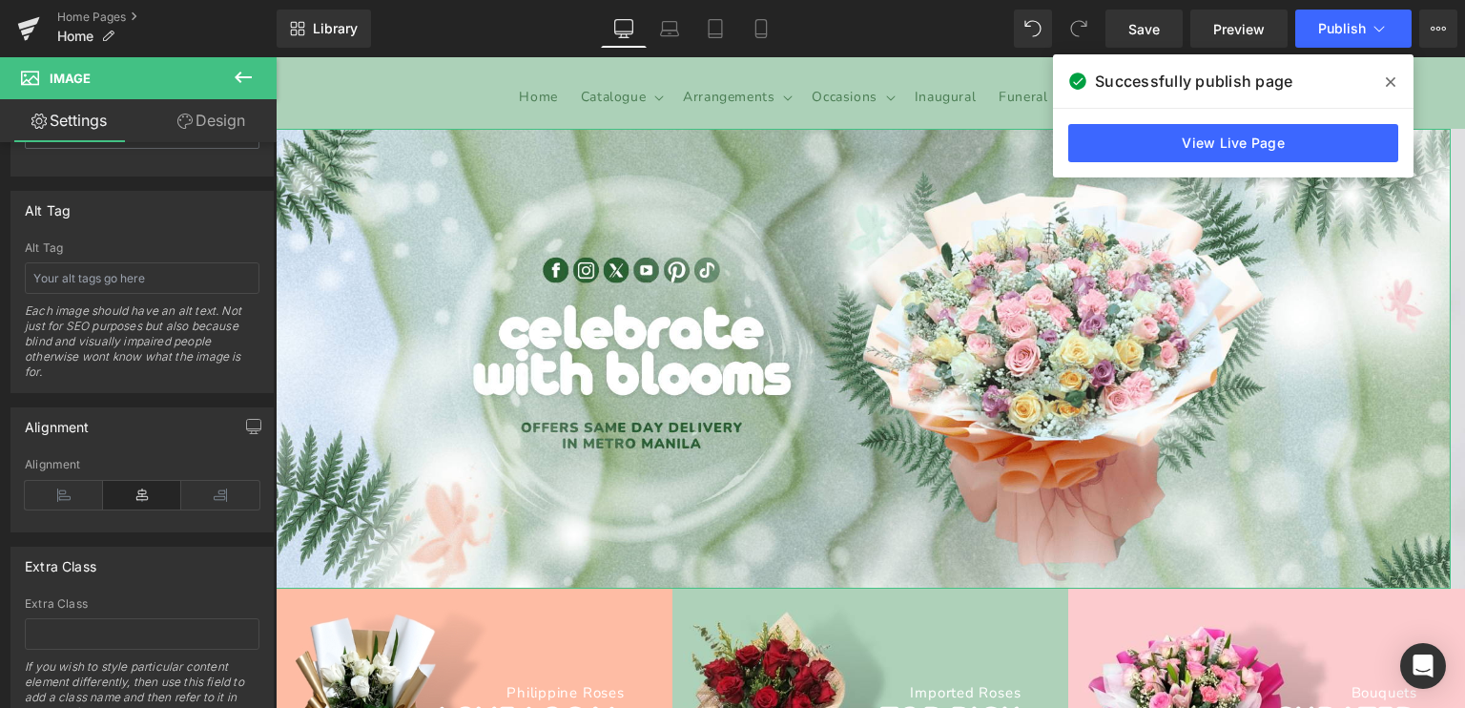
click at [219, 125] on link "Design" at bounding box center [211, 120] width 138 height 43
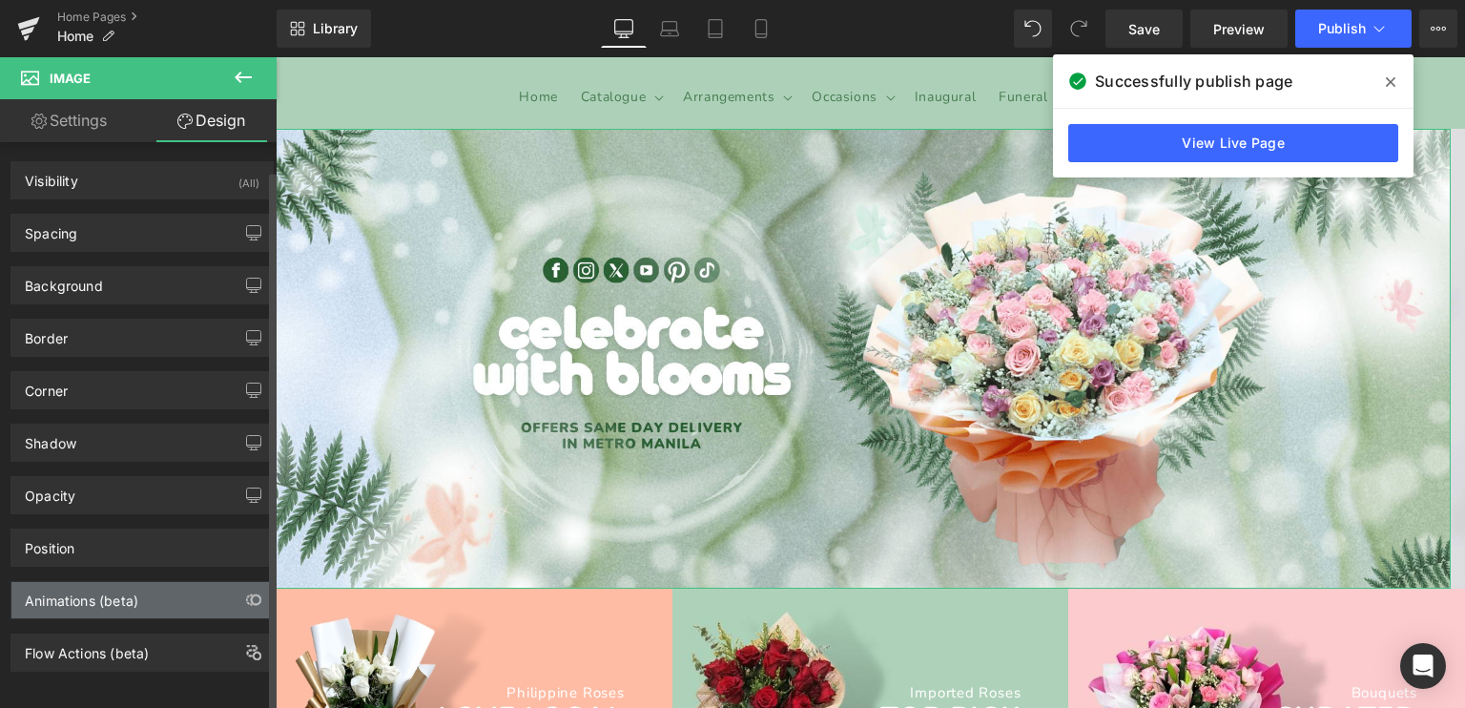
scroll to position [12, 0]
click at [118, 579] on div "Animations (beta)" at bounding box center [82, 592] width 114 height 27
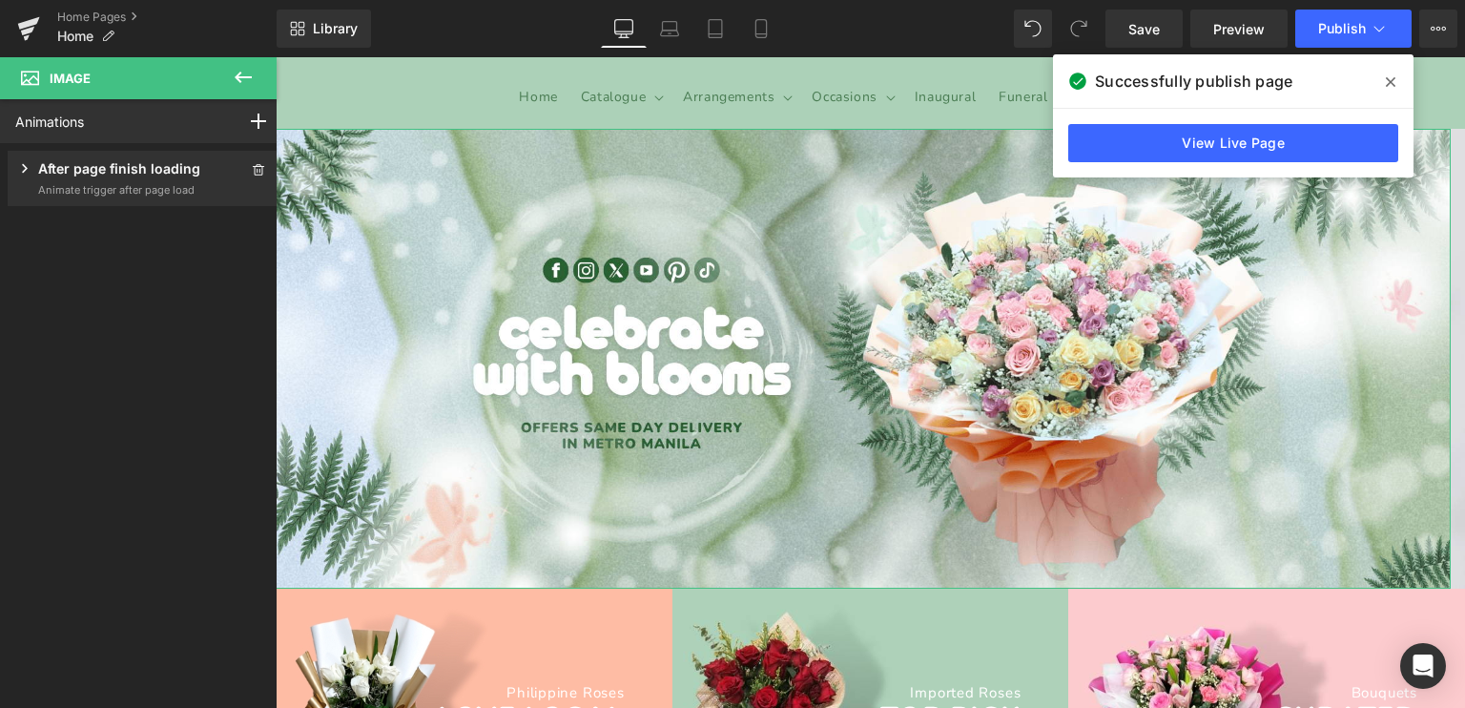
click at [129, 176] on p "After page finish loading" at bounding box center [119, 170] width 162 height 24
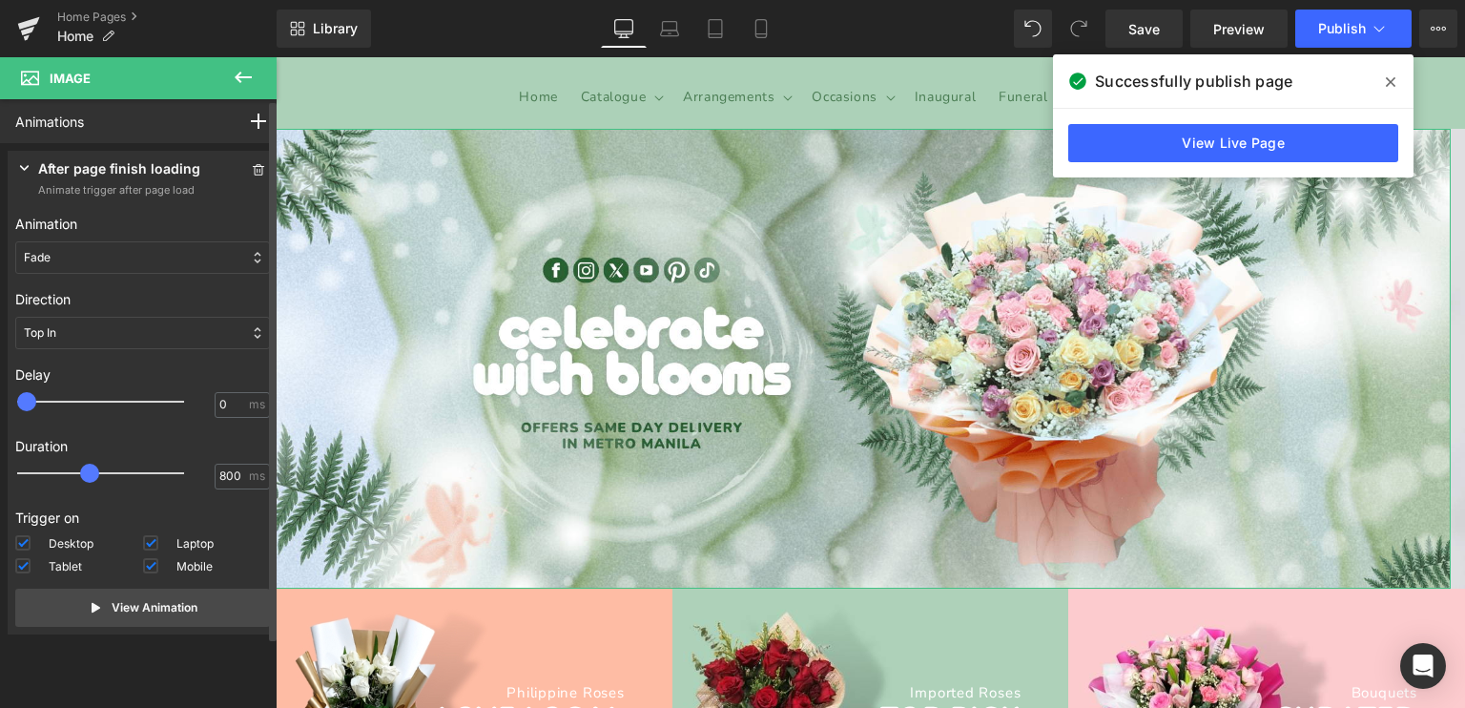
click at [91, 329] on div "Top In" at bounding box center [142, 333] width 255 height 32
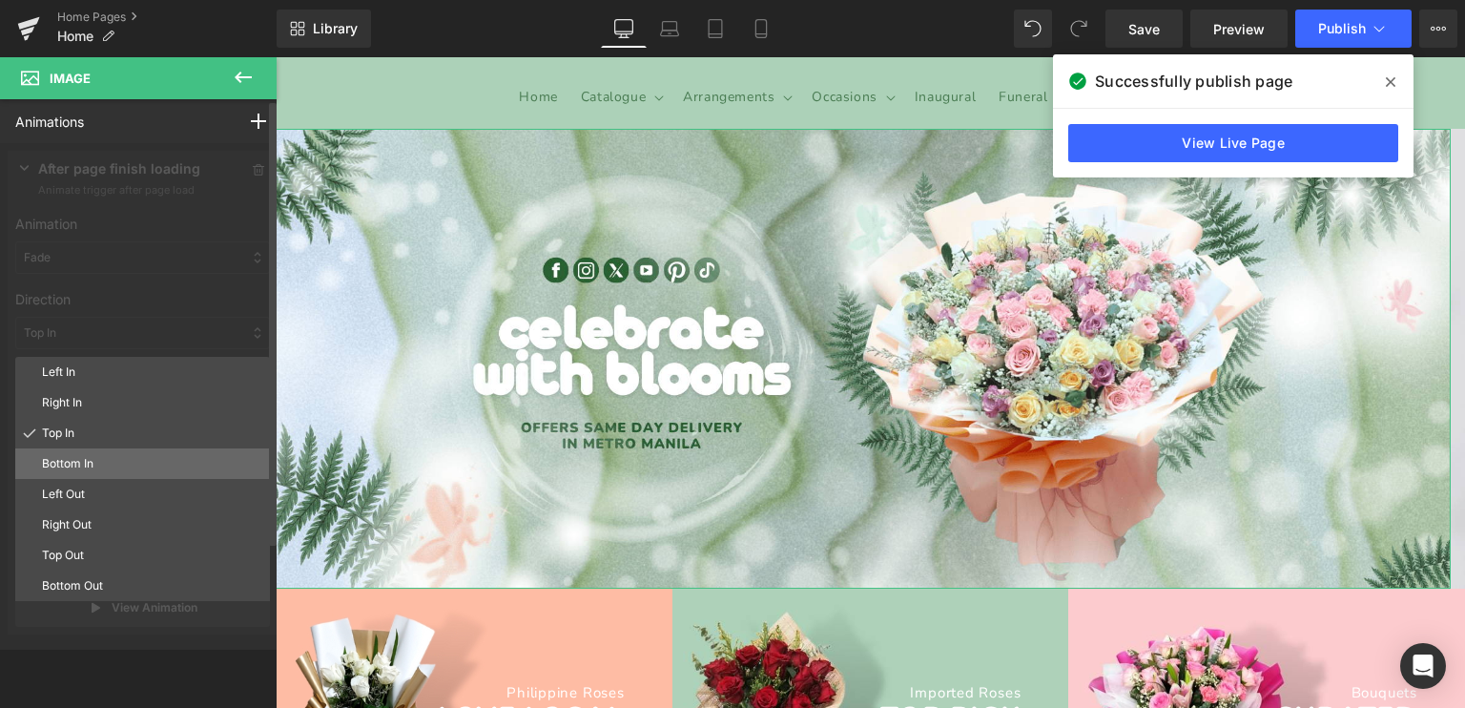
click at [73, 465] on p "Bottom In" at bounding box center [152, 463] width 220 height 17
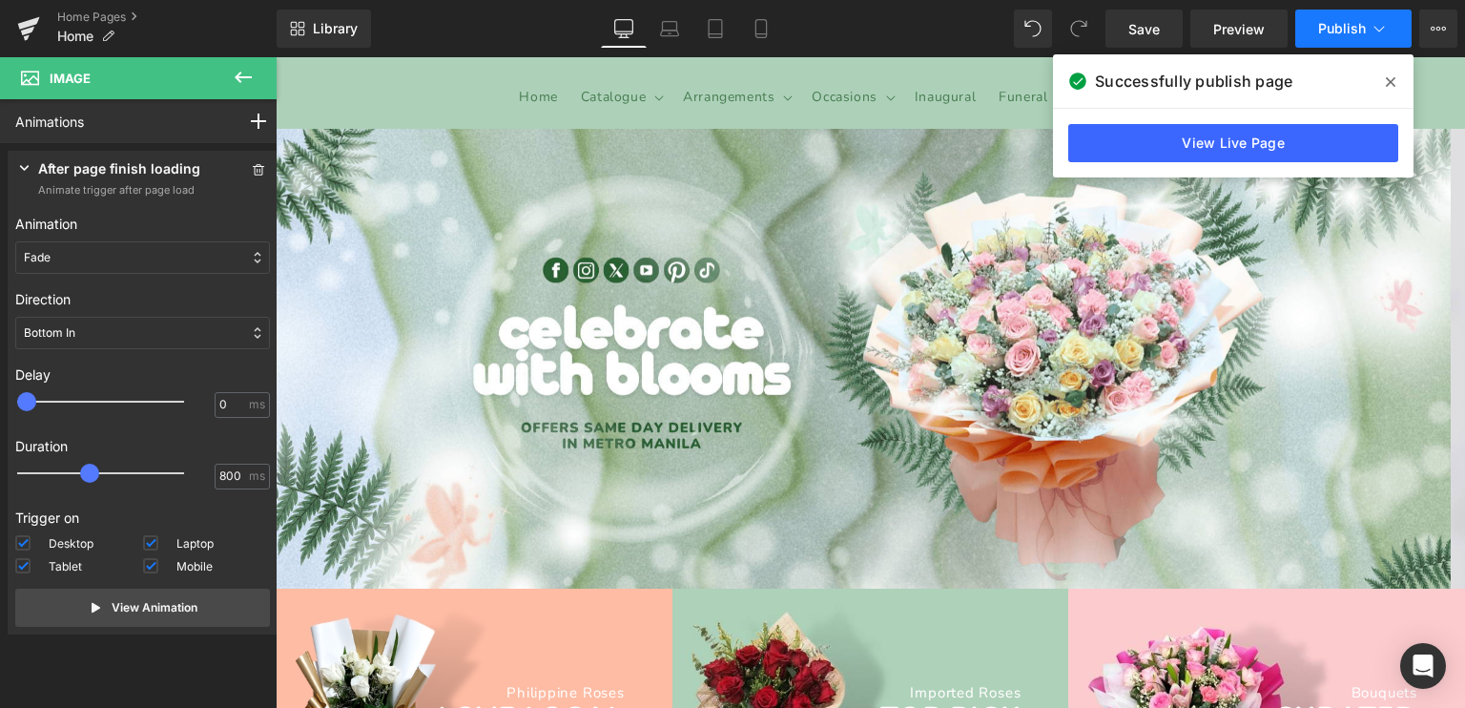
click at [1350, 21] on span "Publish" at bounding box center [1342, 28] width 48 height 15
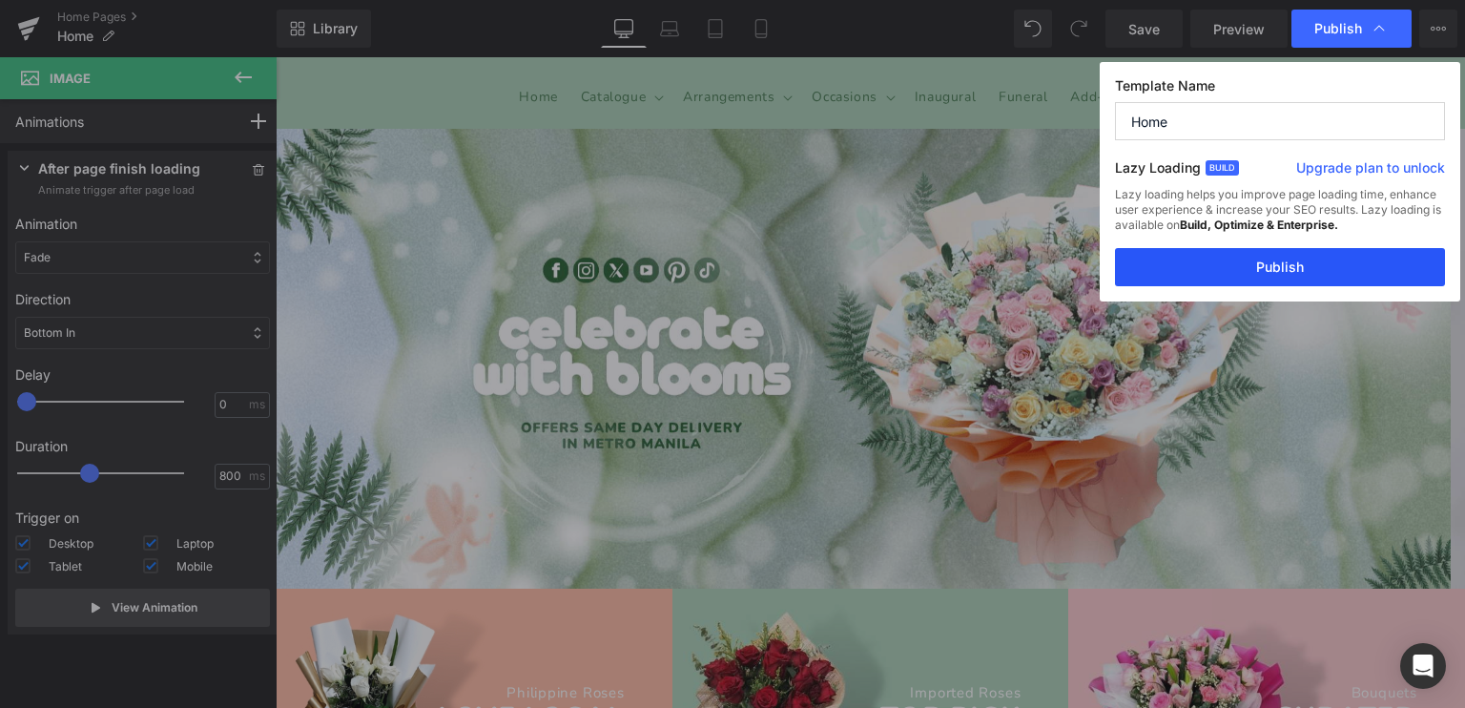
click at [1224, 261] on button "Publish" at bounding box center [1280, 267] width 330 height 38
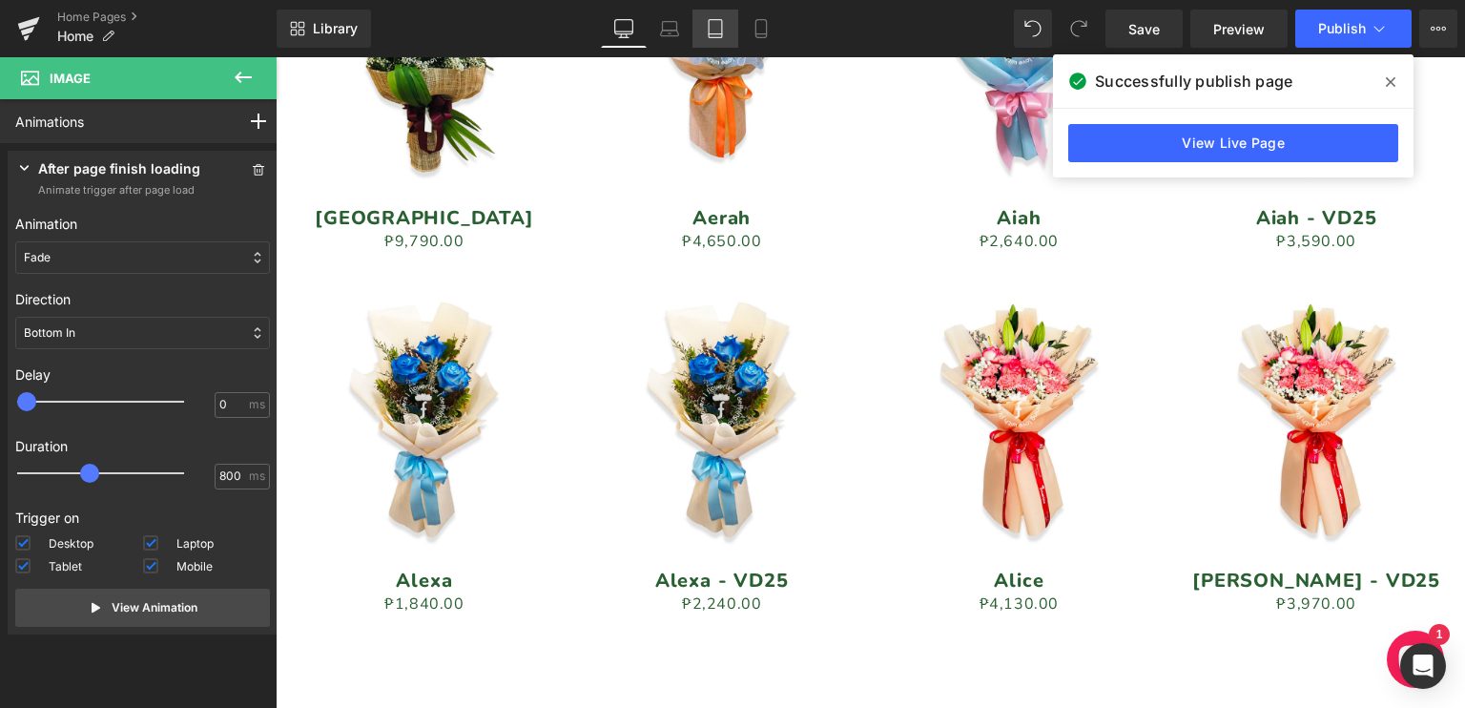
scroll to position [2099, 0]
